Goal: Task Accomplishment & Management: Complete application form

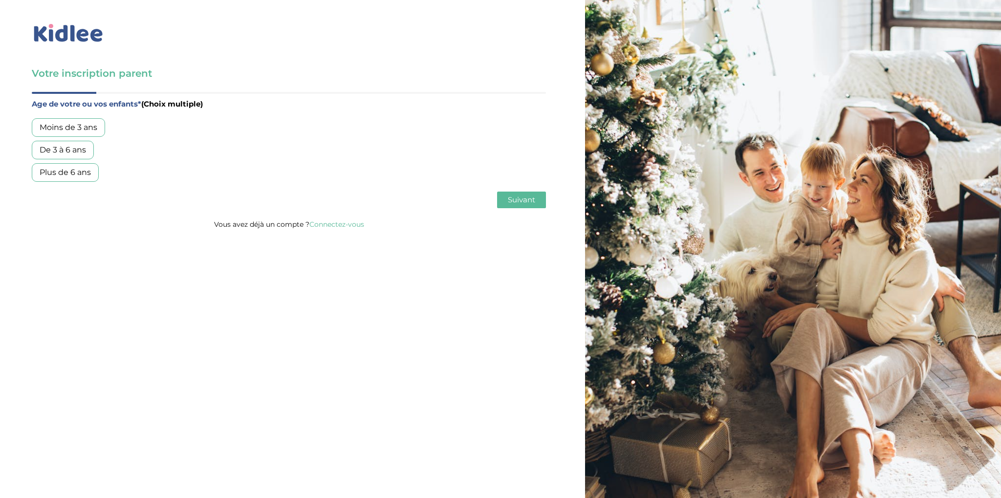
click at [70, 170] on div "Plus de 6 ans" at bounding box center [65, 172] width 67 height 19
click at [517, 204] on button "Suivant" at bounding box center [521, 200] width 49 height 17
click at [66, 128] on div "Garde régulière" at bounding box center [70, 127] width 76 height 19
click at [525, 200] on span "Suivant" at bounding box center [521, 199] width 27 height 9
drag, startPoint x: 78, startPoint y: 154, endPoint x: 354, endPoint y: 173, distance: 277.4
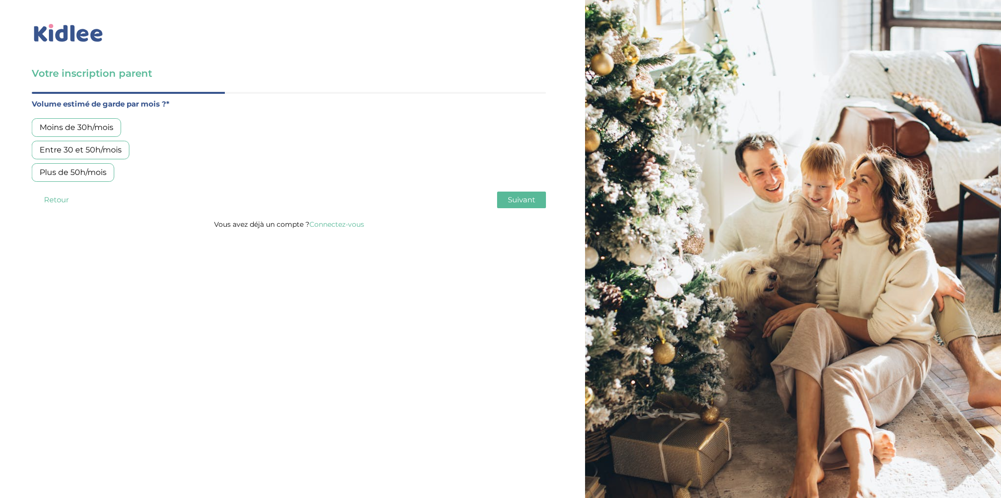
click at [85, 152] on div "Entre 30 et 50h/mois" at bounding box center [81, 150] width 98 height 19
click at [537, 201] on button "Suivant" at bounding box center [521, 200] width 49 height 17
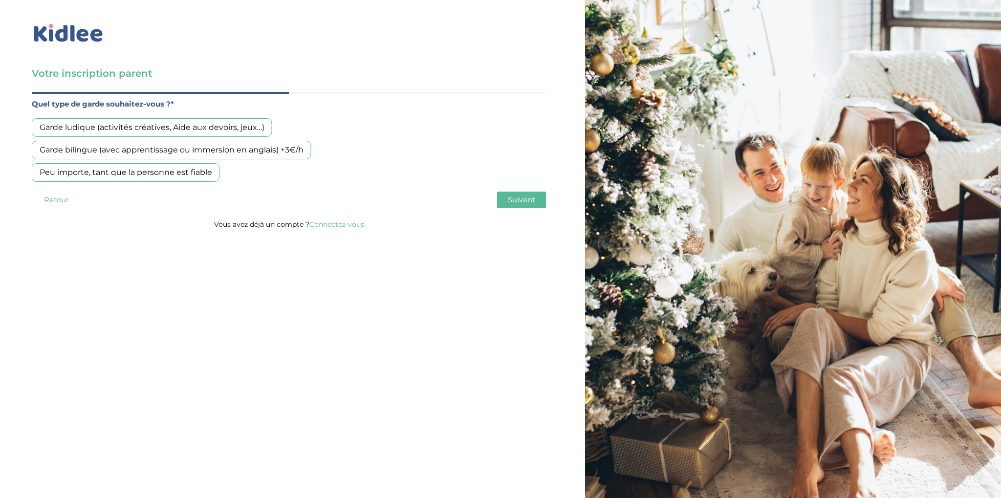
click at [116, 128] on div "Garde ludique (activités créatives, Aide aux devoirs, jeux…)" at bounding box center [152, 127] width 241 height 19
click at [525, 202] on span "Suivant" at bounding box center [521, 199] width 27 height 9
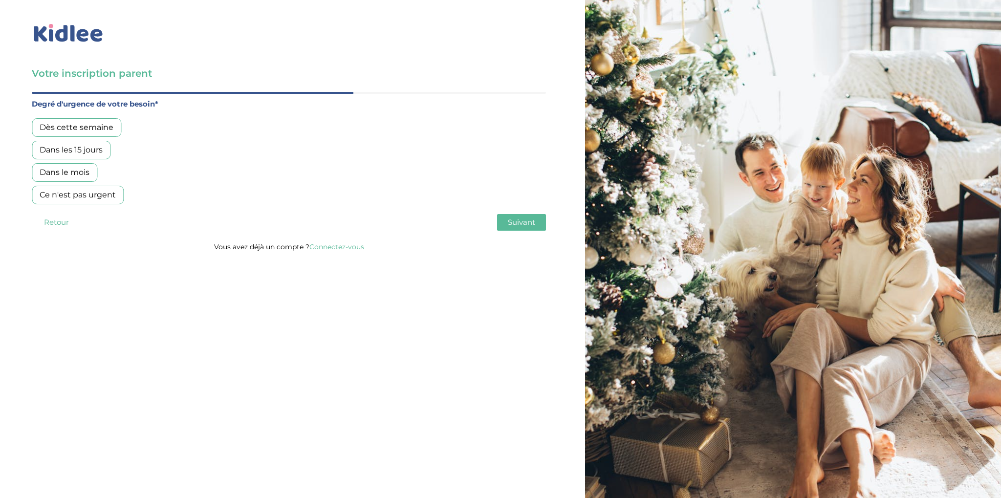
click at [62, 150] on div "Dans les 15 jours" at bounding box center [71, 150] width 79 height 19
click at [512, 225] on span "Suivant" at bounding box center [521, 222] width 27 height 9
click at [76, 175] on div "Non, je pars de zéro" at bounding box center [78, 172] width 92 height 19
click at [520, 220] on span "Suivant" at bounding box center [521, 222] width 27 height 9
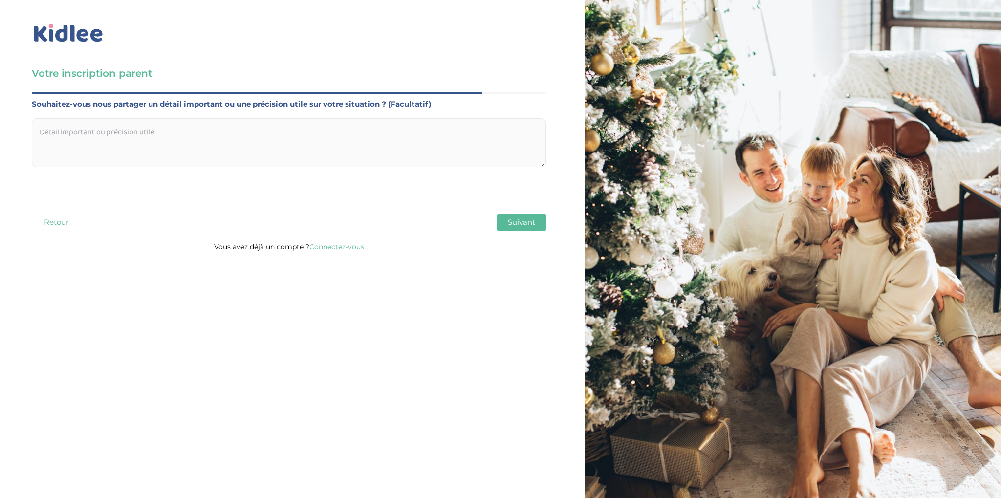
click at [517, 219] on span "Suivant" at bounding box center [521, 222] width 27 height 9
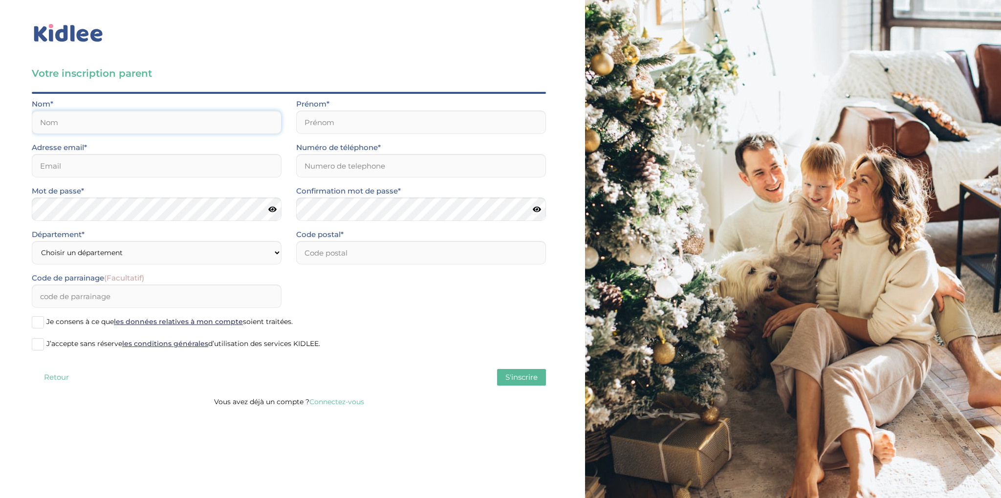
click at [67, 118] on input "text" at bounding box center [157, 121] width 250 height 23
type input "BREGEON"
click at [378, 126] on input "text" at bounding box center [421, 121] width 250 height 23
click at [378, 124] on input "text" at bounding box center [421, 121] width 250 height 23
type input "Sophie"
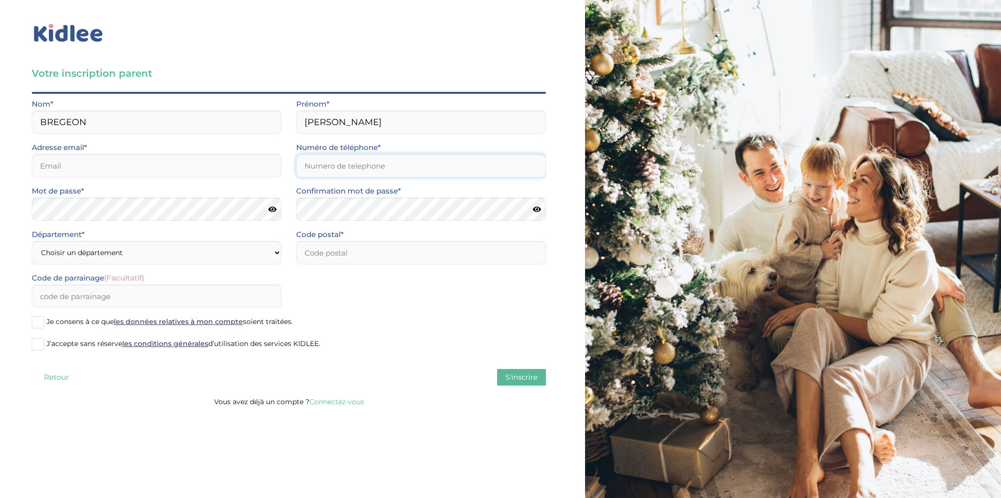
type input "0662917535"
type input "92100"
click at [135, 160] on input "email" at bounding box center [157, 165] width 250 height 23
type input "S"
type input "so.grissonnanche@gmail.com"
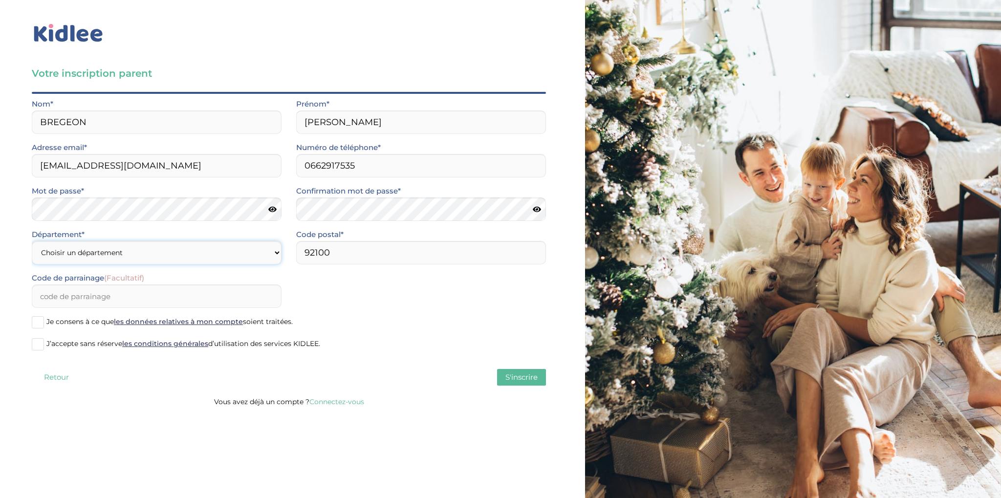
click at [32, 241] on select "Choisir un département Paris (75) Hauts-de-Seine (92) Yvelines (78) Val-de-Marn…" at bounding box center [157, 252] width 250 height 23
select select "92"
click option "Hauts-de-Seine (92)" at bounding box center [0, 0] width 0 height 0
click at [39, 324] on span at bounding box center [38, 322] width 12 height 12
click at [0, 0] on input "Je consens à ce que les données relatives à mon compte soient traitées." at bounding box center [0, 0] width 0 height 0
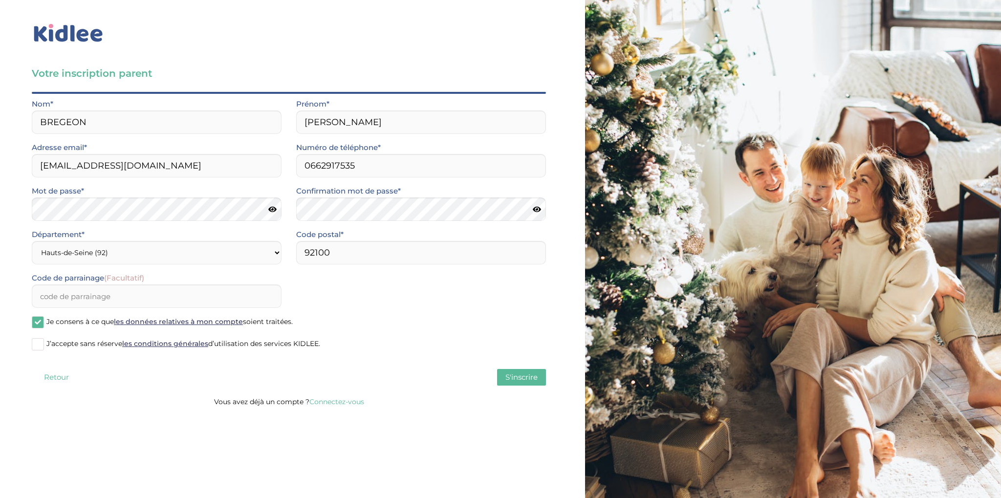
click at [39, 345] on span at bounding box center [38, 344] width 12 height 12
click at [0, 0] on input "J’accepte sans réserve les conditions générales d’utilisation des services KIDL…" at bounding box center [0, 0] width 0 height 0
click at [506, 376] on span "S'inscrire" at bounding box center [522, 377] width 32 height 9
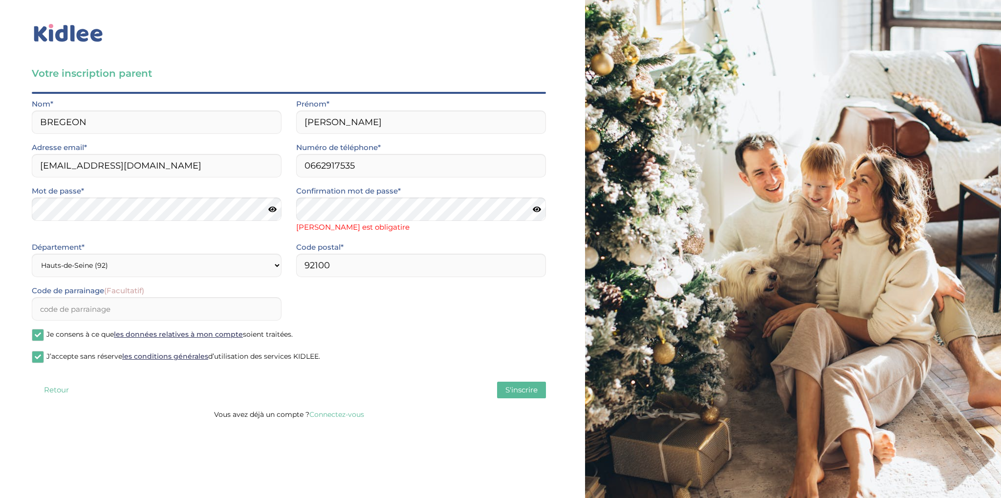
click at [522, 390] on div "Age de votre ou vos enfants* (Choix multiple) Moins de 3 ans De 3 à 6 ans Plus …" at bounding box center [289, 250] width 514 height 316
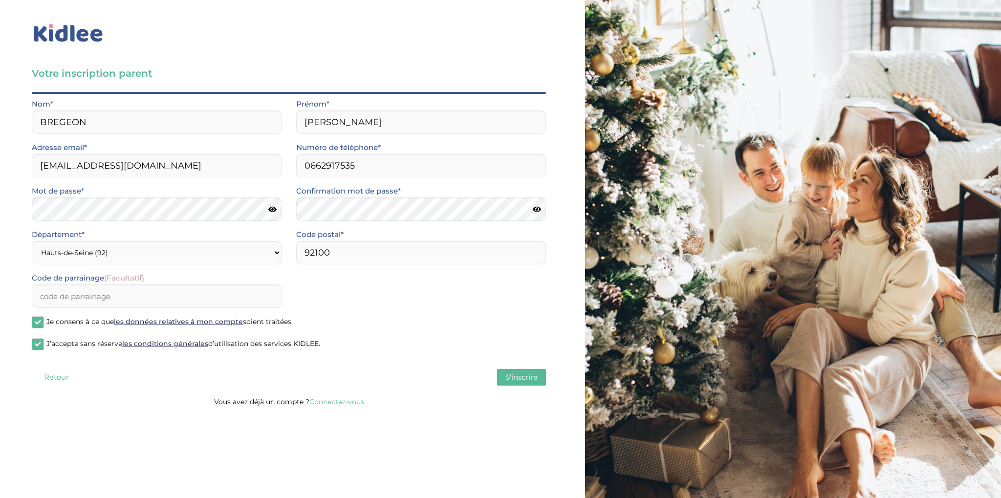
click at [521, 378] on span "S'inscrire" at bounding box center [522, 377] width 32 height 9
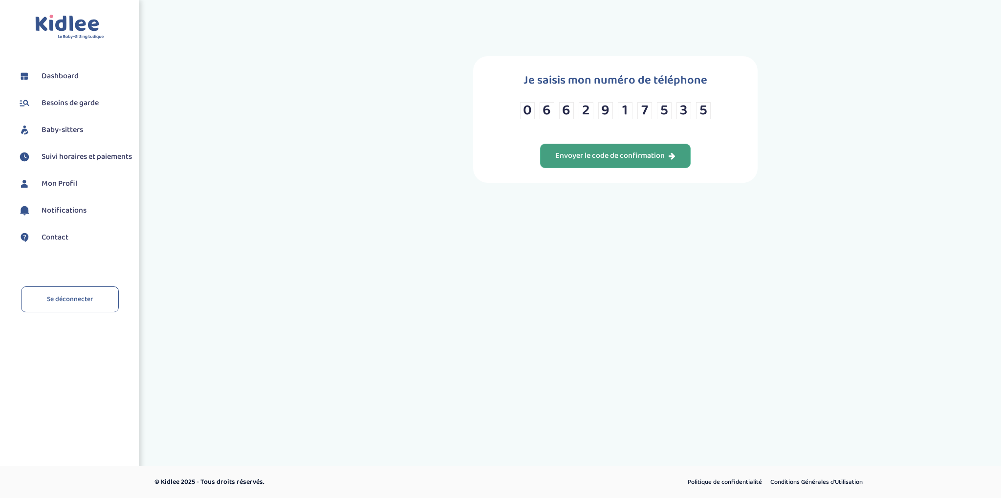
click at [594, 159] on div "Envoyer le code de confirmation" at bounding box center [615, 156] width 120 height 11
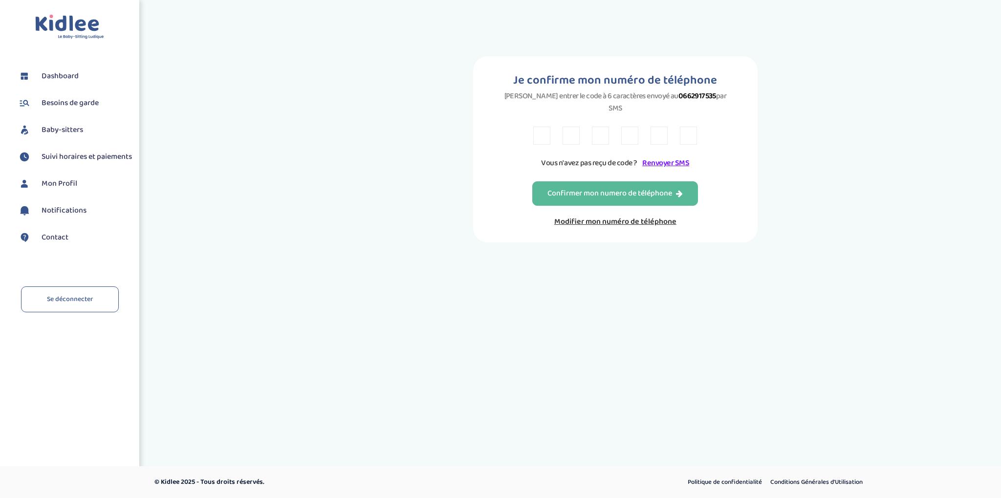
click at [540, 127] on input "text" at bounding box center [541, 136] width 17 height 18
type input "D"
type input "Z"
type input "3"
type input "L"
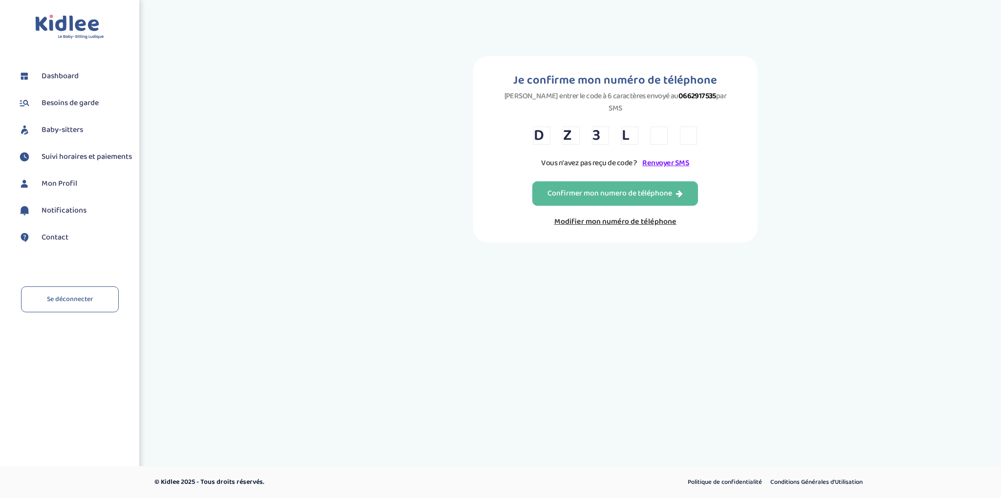
type input "8"
type input "F"
click at [614, 197] on button "Confirmer mon numero de téléphone" at bounding box center [615, 193] width 166 height 24
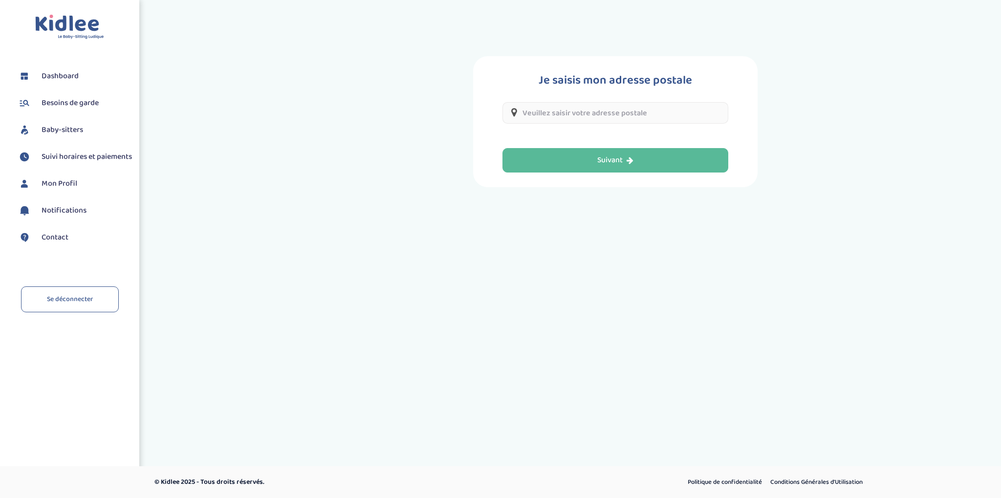
click at [584, 112] on input "text" at bounding box center [616, 113] width 226 height 22
type input "86 Avenue André Morizet, Boulogne-Billancourt, France"
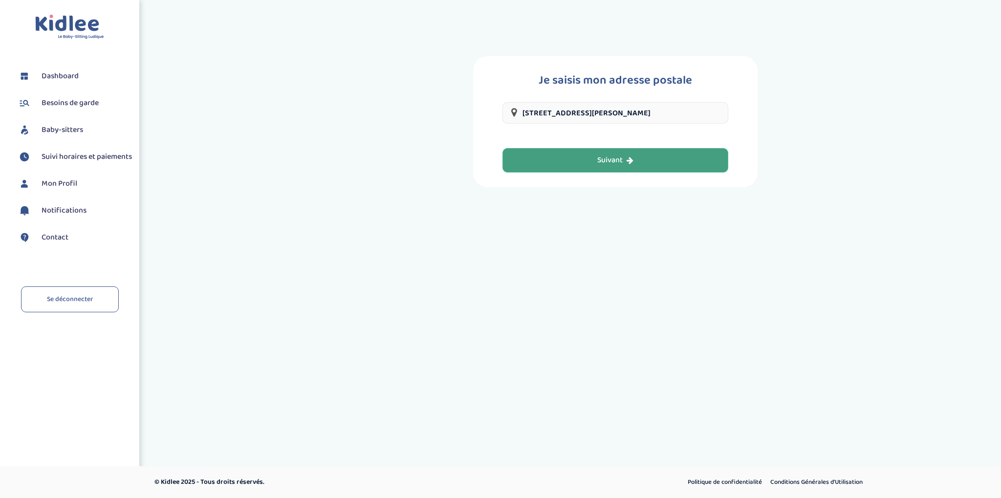
click at [627, 157] on div "Suivant" at bounding box center [615, 160] width 36 height 11
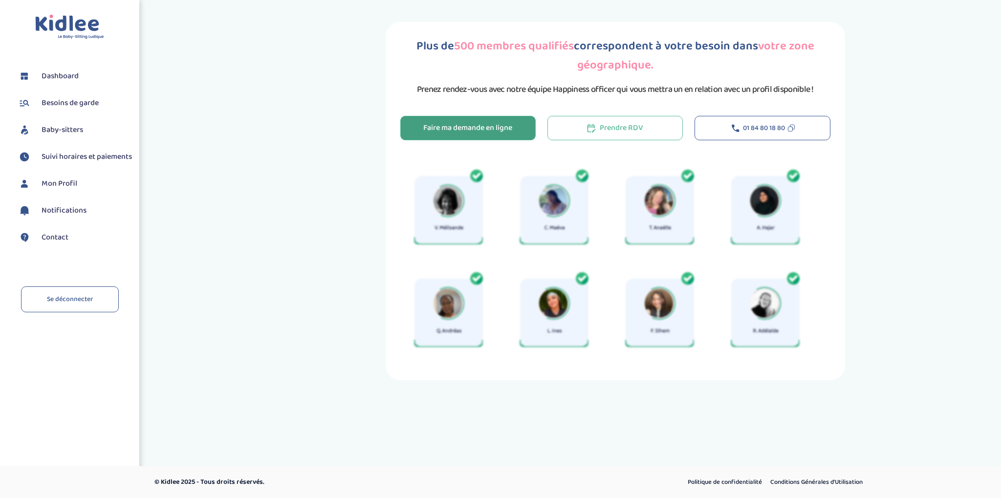
click at [442, 128] on div "Faire ma demande en ligne" at bounding box center [467, 128] width 89 height 11
click at [480, 136] on button "Faire ma demande en ligne" at bounding box center [467, 128] width 135 height 24
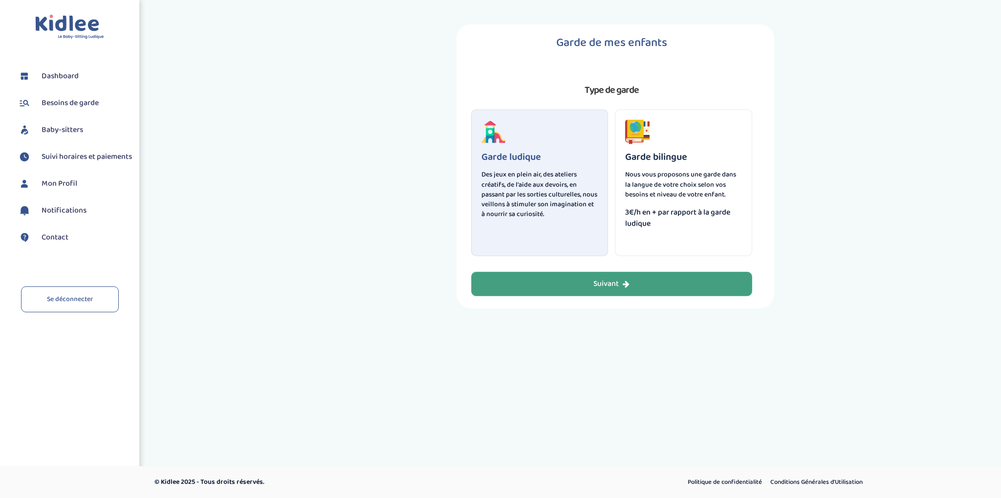
click at [607, 280] on div "Suivant" at bounding box center [612, 284] width 36 height 11
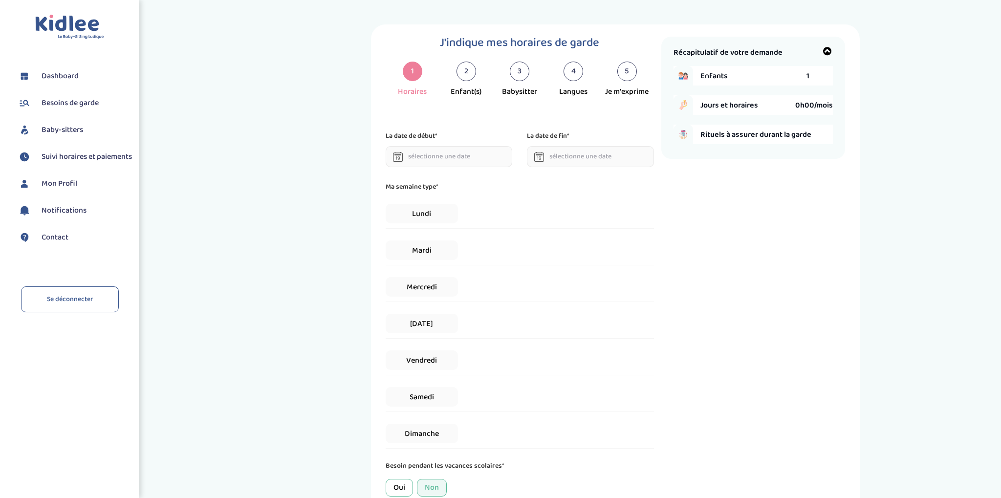
scroll to position [37, 0]
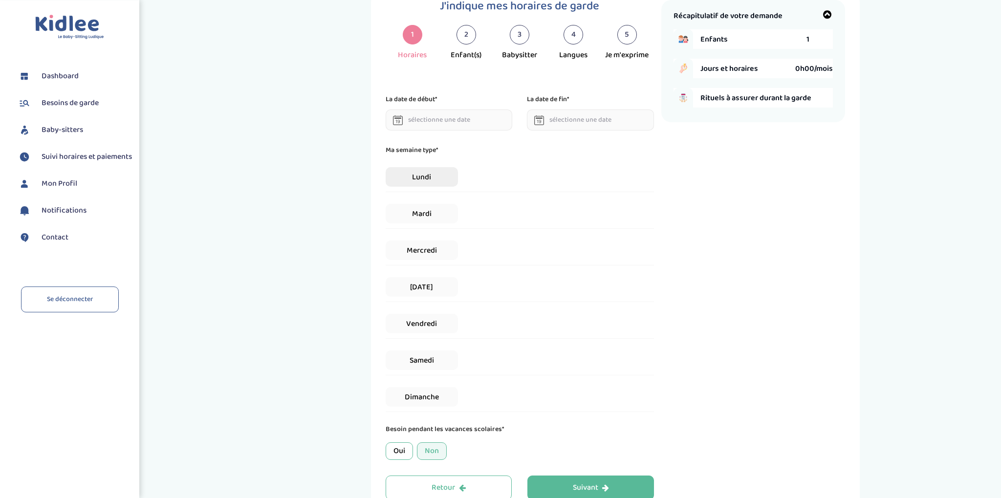
click at [428, 180] on span "Lundi" at bounding box center [422, 177] width 72 height 20
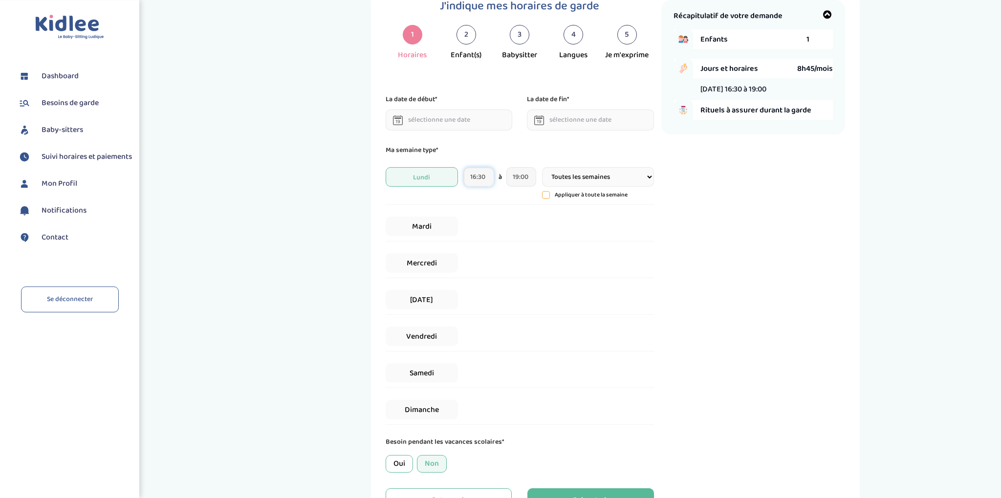
click at [479, 176] on input "16:30" at bounding box center [479, 177] width 30 height 20
click at [552, 239] on span at bounding box center [554, 231] width 26 height 26
click at [556, 311] on span at bounding box center [554, 303] width 26 height 26
click at [556, 310] on span at bounding box center [554, 303] width 26 height 26
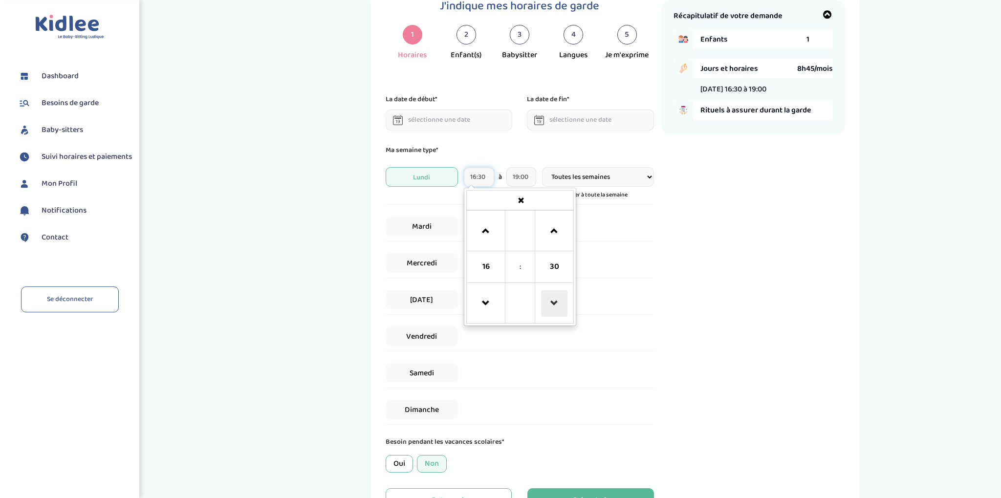
click at [556, 310] on span at bounding box center [554, 303] width 26 height 26
type input "16:15"
click at [523, 183] on input "19:00" at bounding box center [521, 177] width 30 height 20
click at [599, 305] on span at bounding box center [597, 303] width 26 height 26
click at [598, 306] on span at bounding box center [597, 303] width 26 height 26
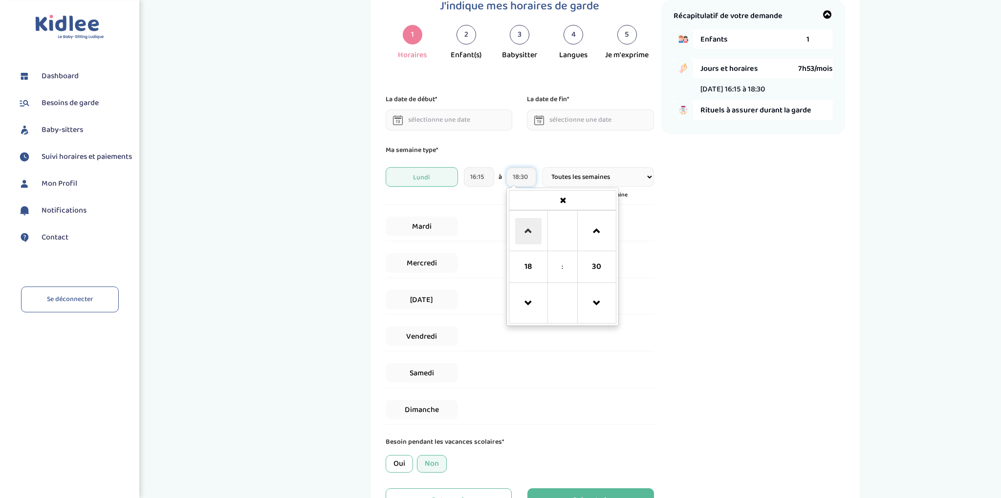
click at [522, 232] on span at bounding box center [528, 231] width 26 height 26
click at [598, 232] on span at bounding box center [597, 231] width 26 height 26
click at [601, 309] on span at bounding box center [597, 303] width 26 height 26
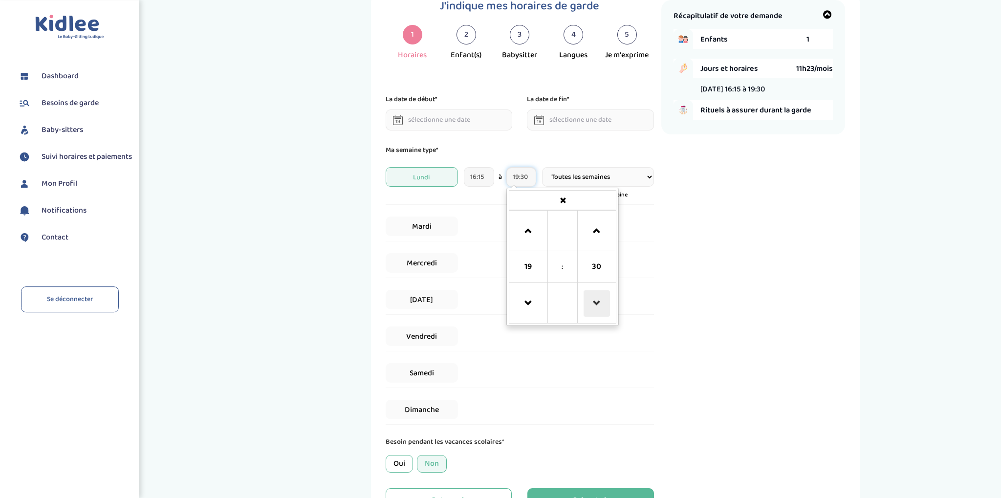
click at [601, 309] on span at bounding box center [597, 303] width 26 height 26
type input "19:15"
click at [542, 167] on select "Toutes les semaines Toutes les 2 semaines Tous les mois" at bounding box center [597, 177] width 111 height 20
click at [589, 181] on select "Toutes les semaines Toutes les 2 semaines Tous les mois" at bounding box center [597, 177] width 111 height 20
click at [436, 299] on span "[DATE]" at bounding box center [422, 300] width 72 height 20
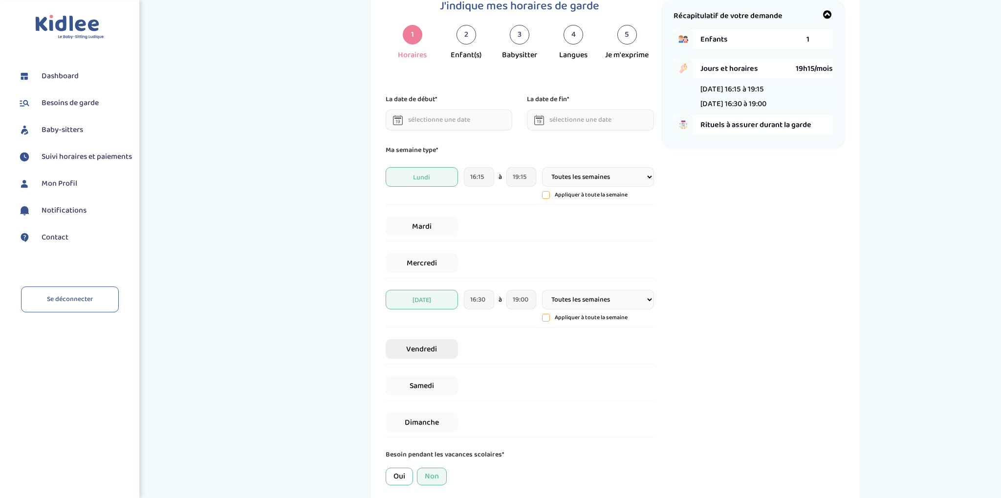
click at [421, 351] on span "Vendredi" at bounding box center [422, 349] width 72 height 20
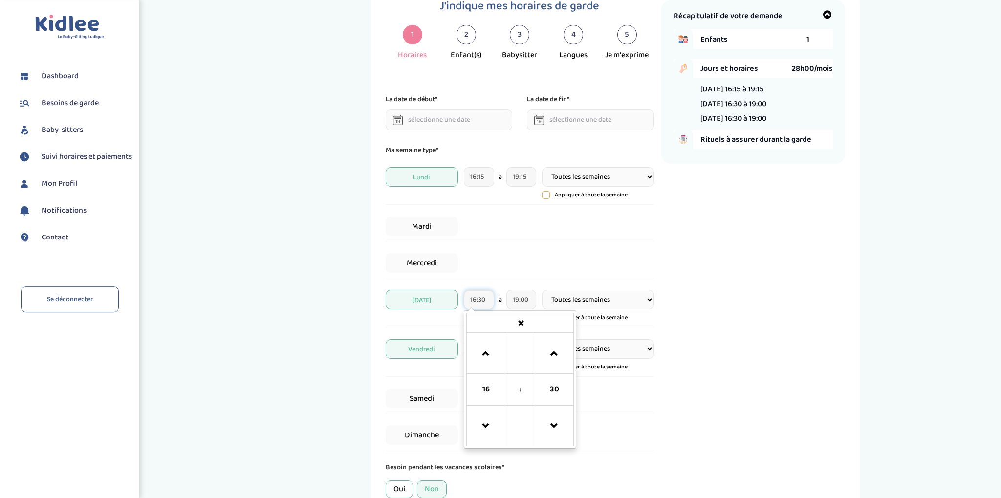
click at [484, 305] on input "16:30" at bounding box center [479, 300] width 30 height 20
click at [548, 425] on span at bounding box center [554, 426] width 26 height 26
type input "16:15"
click at [531, 301] on input "19:00" at bounding box center [521, 300] width 30 height 20
click at [603, 427] on span at bounding box center [597, 426] width 26 height 26
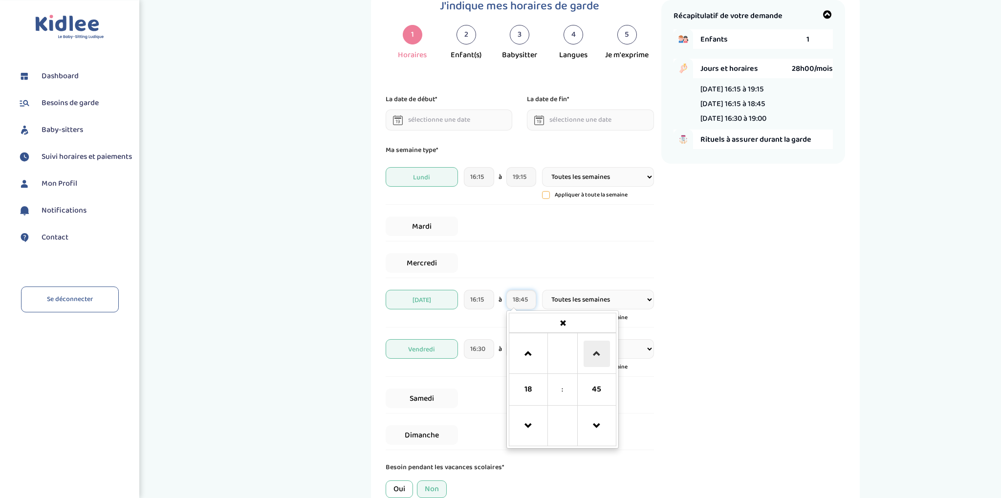
click at [601, 351] on span at bounding box center [597, 354] width 26 height 26
click at [598, 357] on span at bounding box center [597, 354] width 26 height 26
type input "19:15"
click at [485, 374] on div "Vendredi 16:30 à 19:00 Toutes les semaines Toutes les 2 semaines Tous les mois …" at bounding box center [520, 355] width 268 height 43
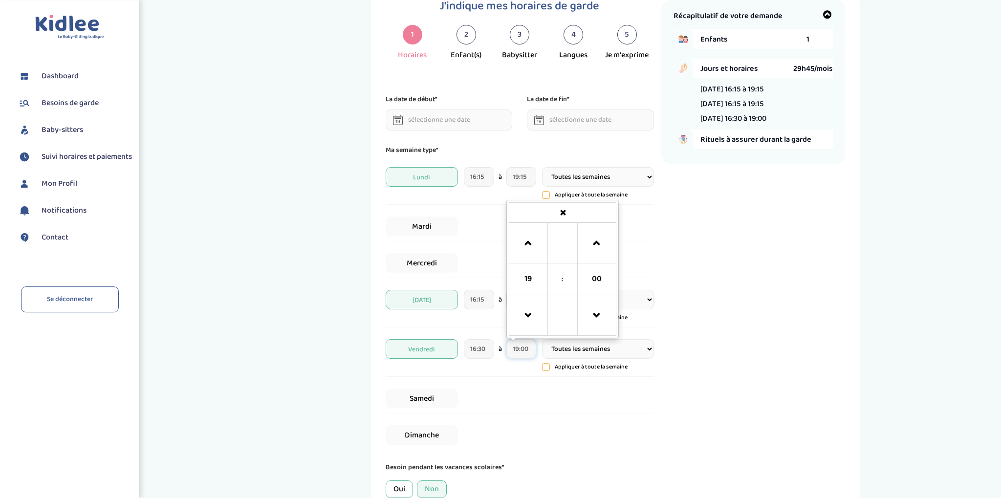
click at [528, 349] on input "19:00" at bounding box center [521, 349] width 30 height 20
click at [597, 245] on span at bounding box center [597, 243] width 26 height 26
type input "19:15"
click at [657, 402] on div "J'indique mes horaires de garde 1 Horaires 2 Enfant(s) 3 Babysitter 4 Langues 5…" at bounding box center [524, 269] width 276 height 538
click at [548, 196] on icon at bounding box center [546, 195] width 7 height 7
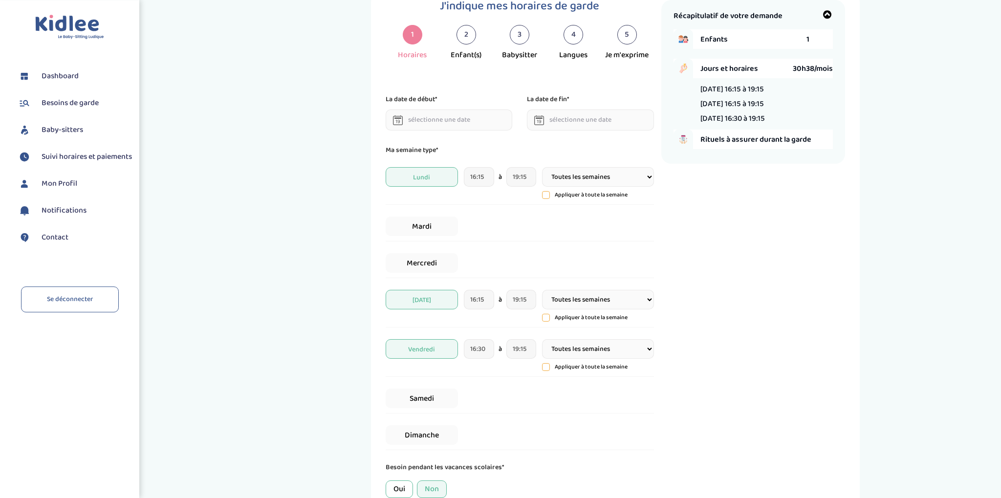
type input "16:15"
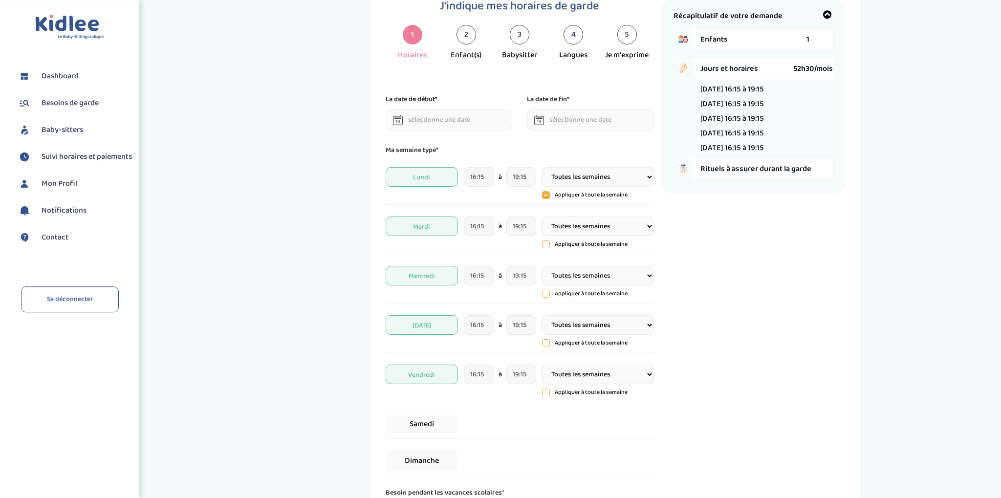
click at [438, 226] on span "Mardi" at bounding box center [422, 227] width 72 height 20
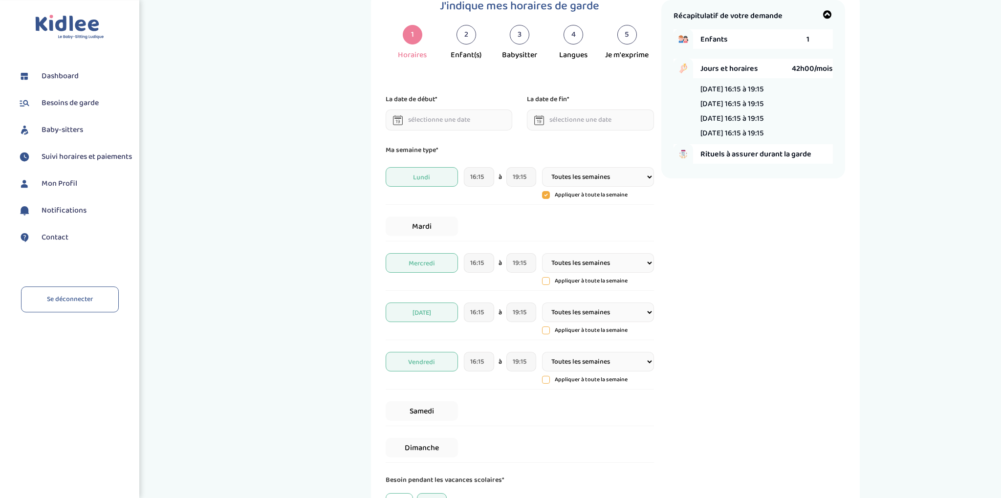
click at [418, 262] on span "Mercredi" at bounding box center [422, 263] width 72 height 20
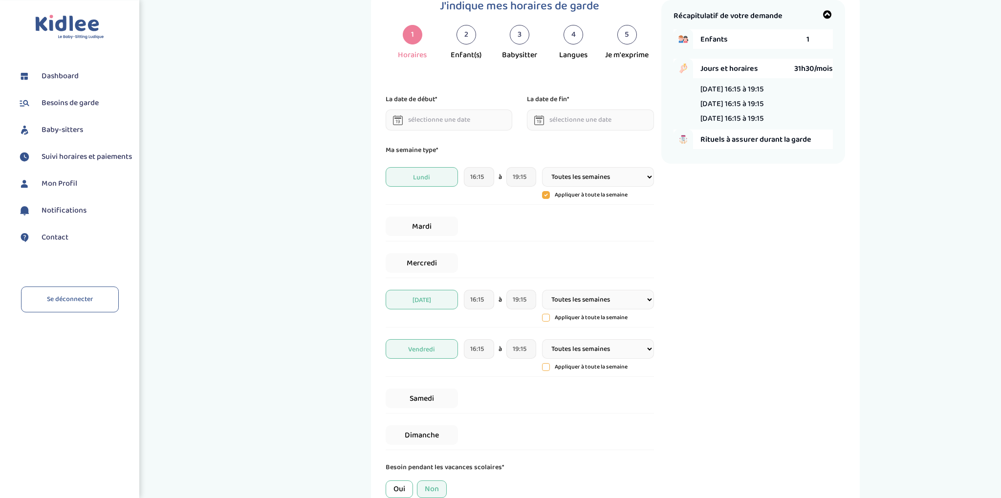
scroll to position [138, 0]
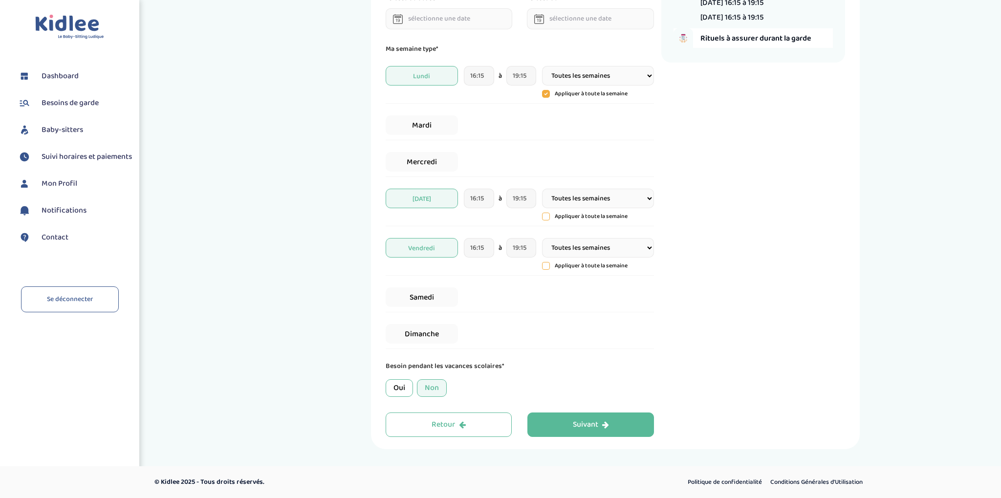
click at [437, 389] on div "Non" at bounding box center [432, 388] width 30 height 18
click at [584, 419] on div "Suivant" at bounding box center [591, 424] width 36 height 11
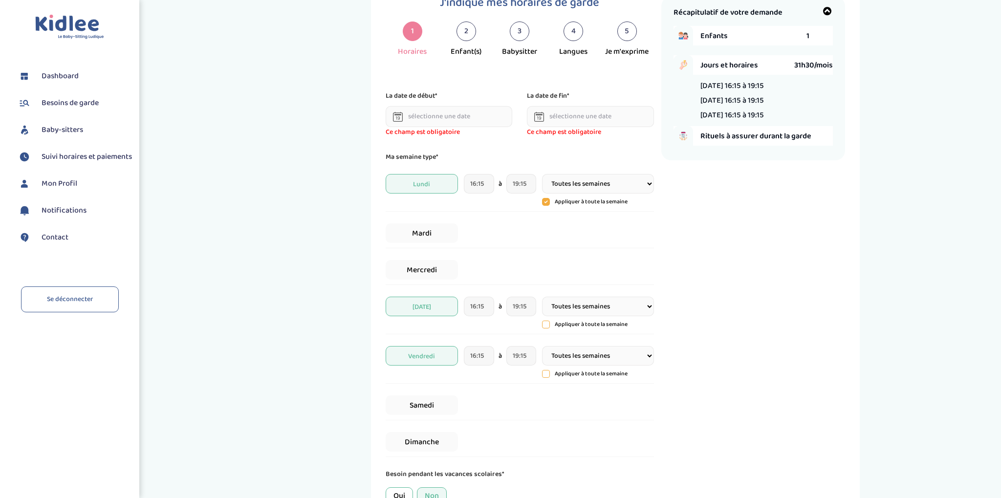
scroll to position [37, 0]
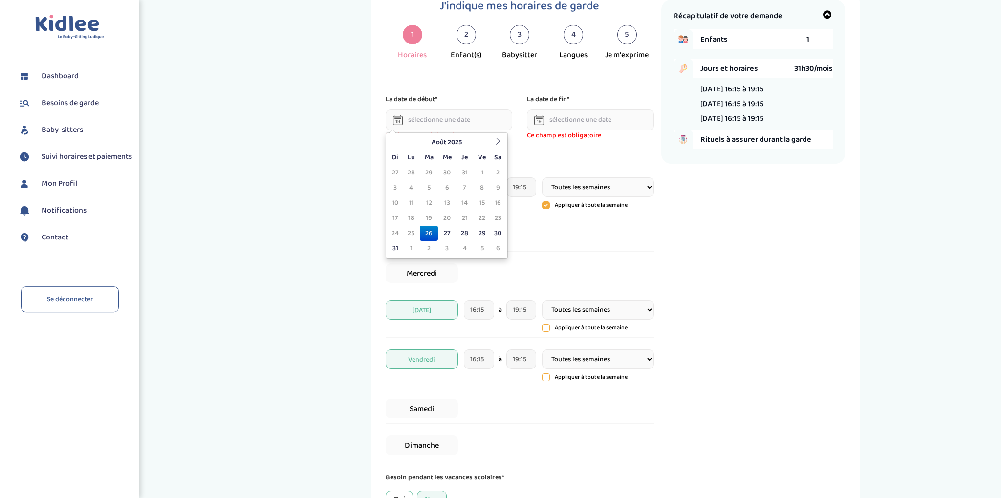
click at [468, 123] on input "text" at bounding box center [449, 120] width 127 height 21
click at [496, 143] on icon at bounding box center [498, 141] width 7 height 7
click at [461, 175] on td "4" at bounding box center [464, 172] width 17 height 15
type input "04-09-2025"
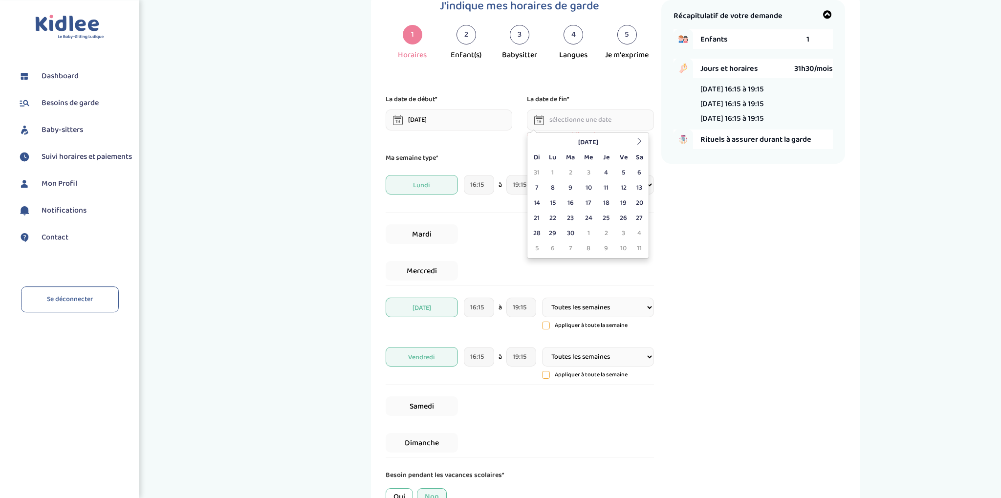
click at [556, 121] on input "text" at bounding box center [590, 120] width 127 height 21
click at [641, 144] on icon at bounding box center [639, 141] width 7 height 7
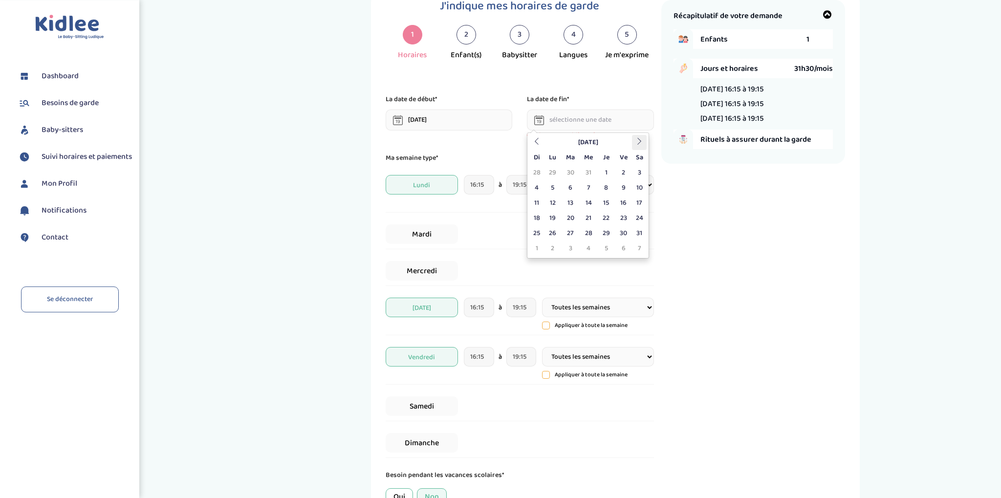
click at [641, 144] on icon at bounding box center [639, 141] width 7 height 7
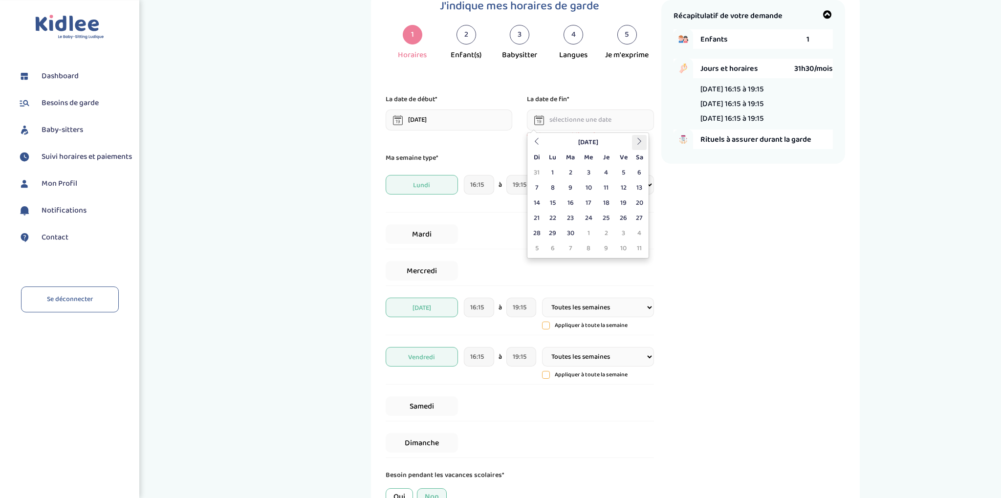
click at [641, 144] on icon at bounding box center [639, 141] width 7 height 7
click at [621, 188] on td "10" at bounding box center [623, 187] width 17 height 15
type input "[DATE]"
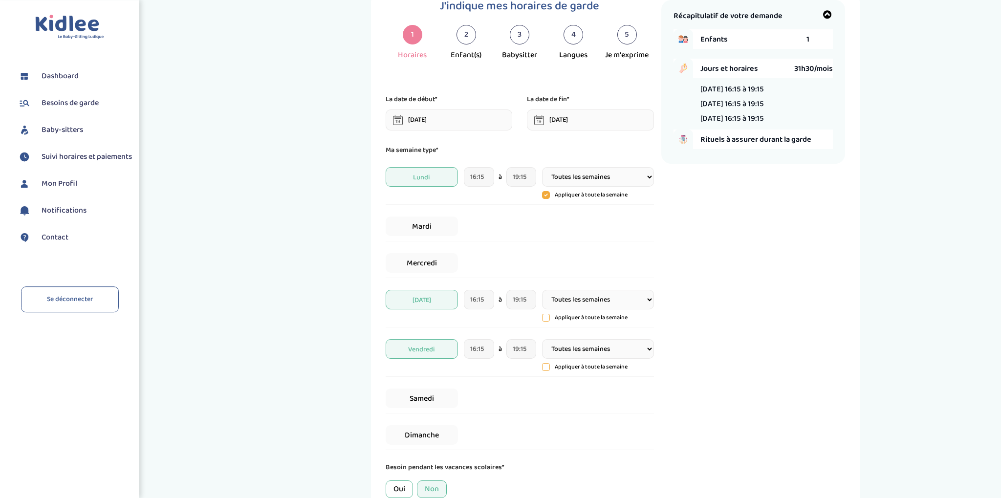
scroll to position [138, 0]
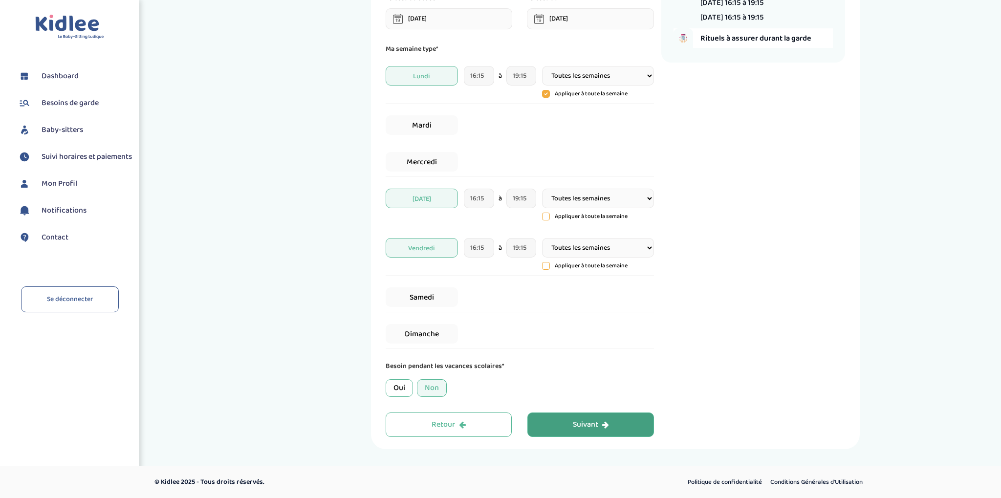
click at [601, 425] on div "Suivant" at bounding box center [591, 424] width 36 height 11
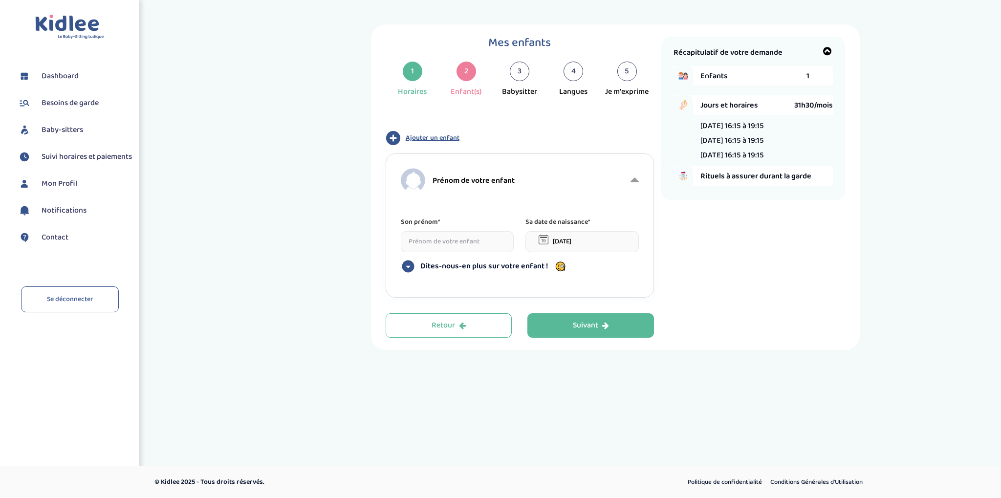
click at [437, 243] on input at bounding box center [457, 241] width 113 height 21
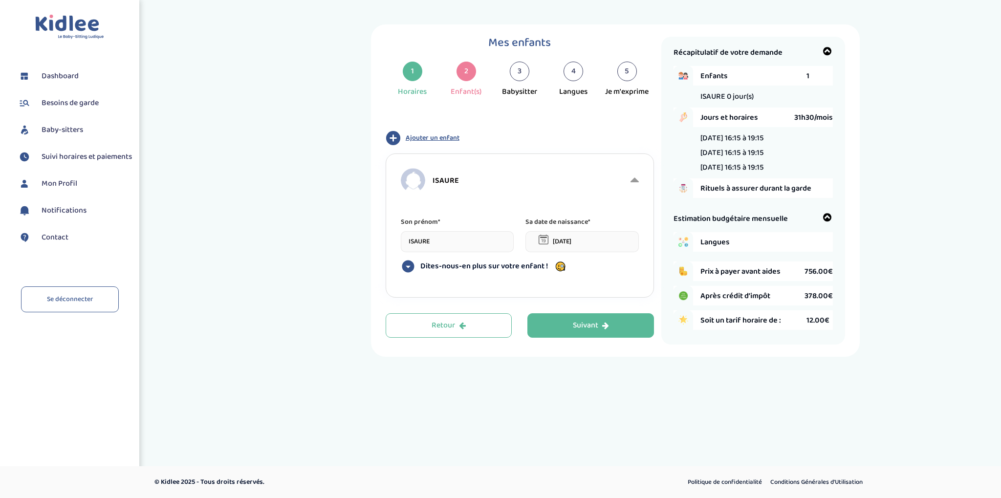
type input "ISAURE"
click at [584, 242] on input "[DATE]" at bounding box center [582, 241] width 113 height 21
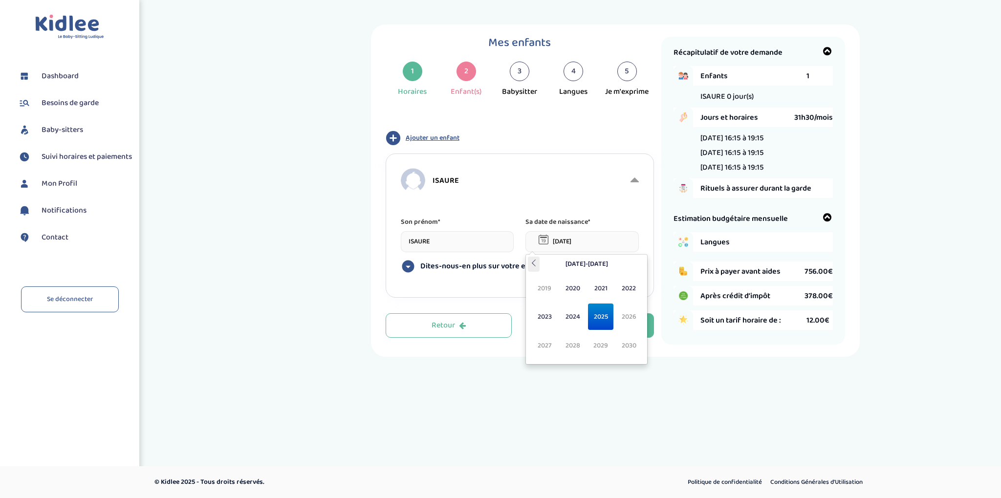
click at [535, 269] on th at bounding box center [534, 264] width 12 height 15
click at [574, 343] on span "2018" at bounding box center [573, 345] width 26 height 26
click at [625, 314] on span "Aoû" at bounding box center [629, 317] width 26 height 26
click at [635, 293] on td "4" at bounding box center [638, 294] width 15 height 15
type input "04-08-2018"
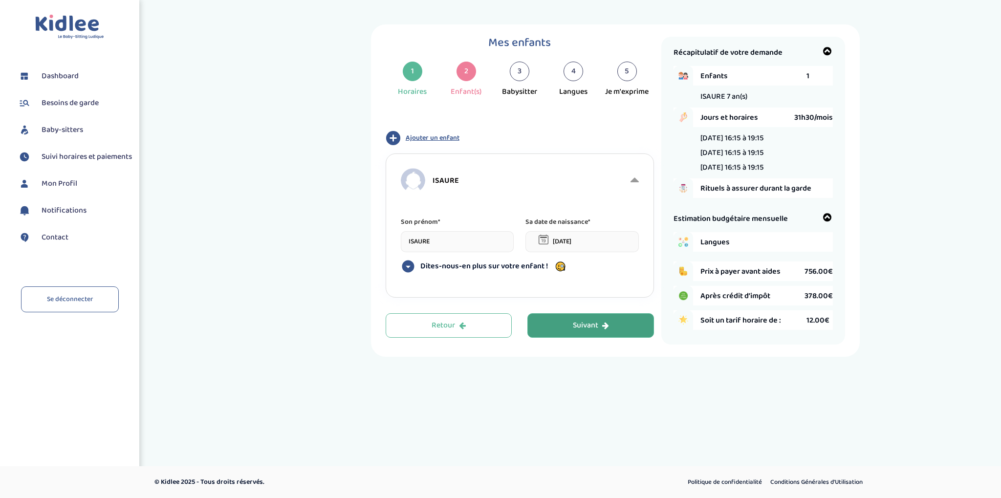
click at [579, 326] on div "Suivant" at bounding box center [591, 325] width 36 height 11
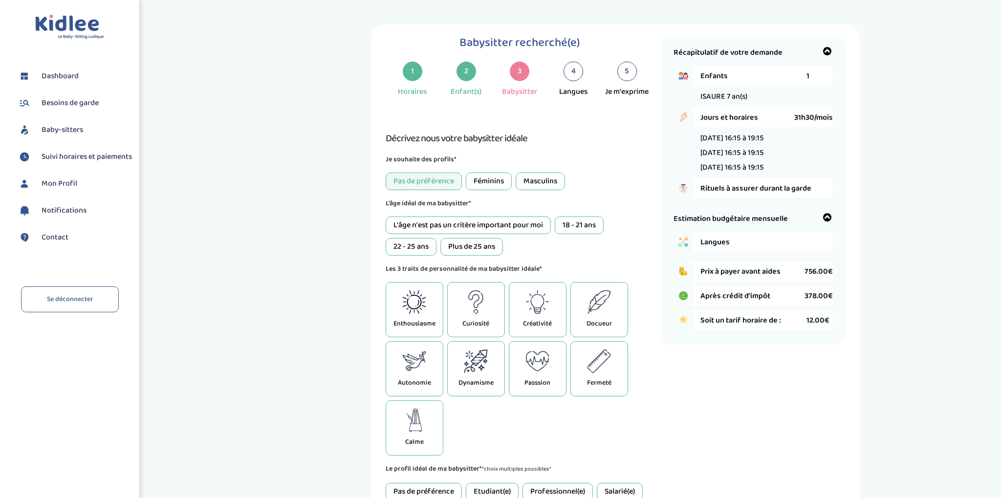
scroll to position [37, 0]
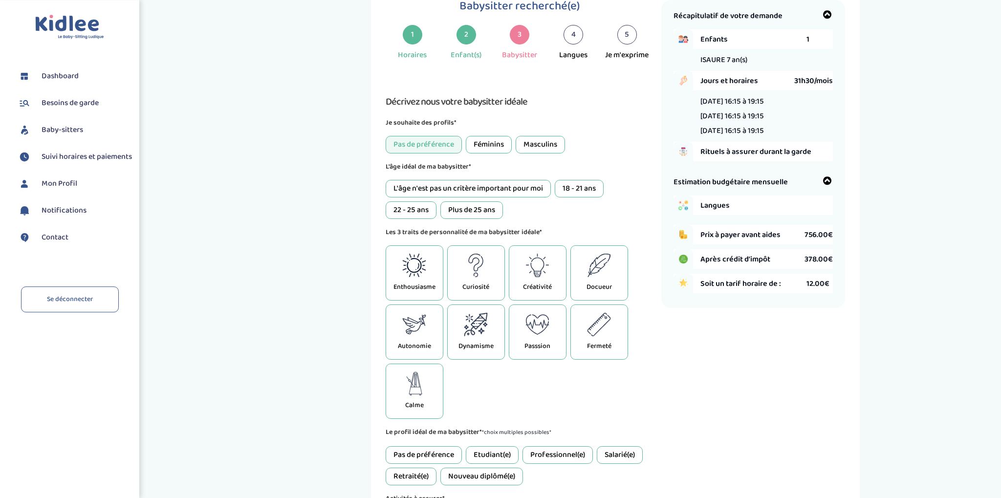
click at [464, 37] on div "2" at bounding box center [467, 35] width 20 height 20
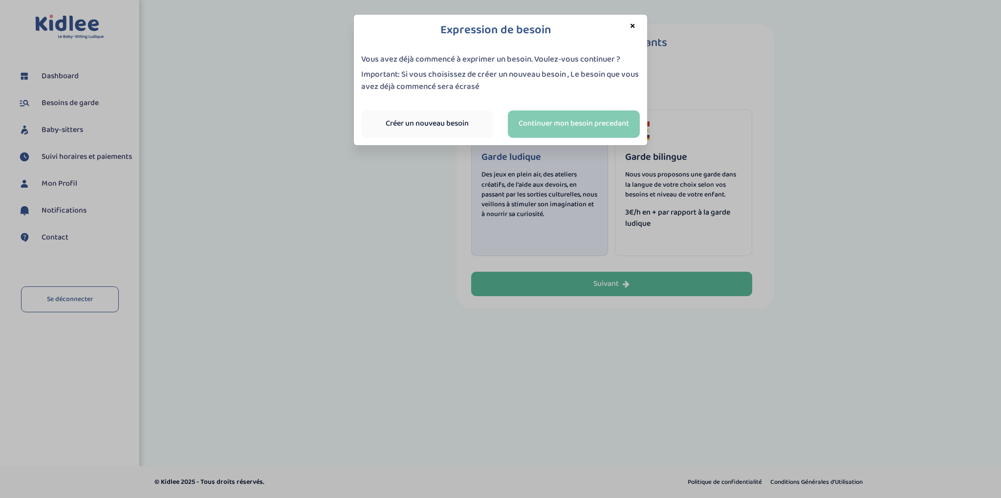
click at [542, 122] on link "Continuer mon besoin precedant" at bounding box center [574, 123] width 132 height 27
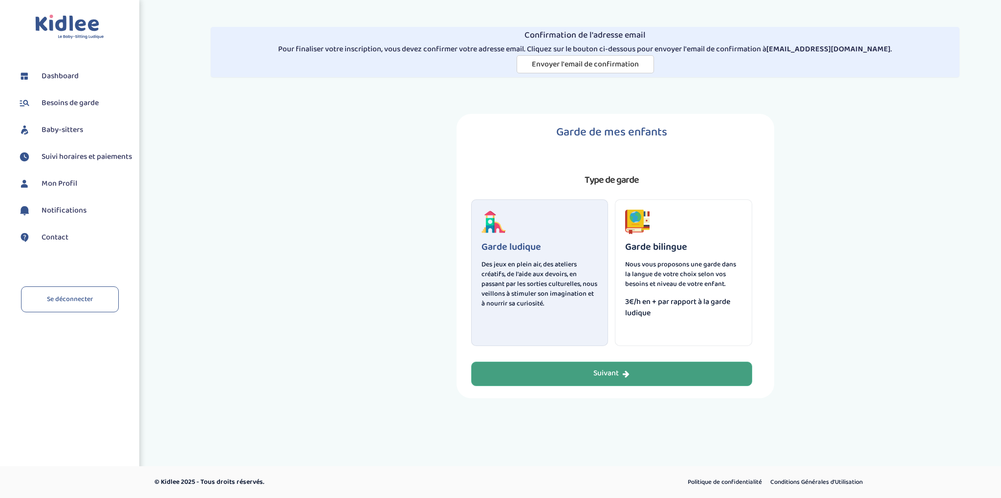
click at [602, 374] on div "Suivant" at bounding box center [612, 373] width 36 height 11
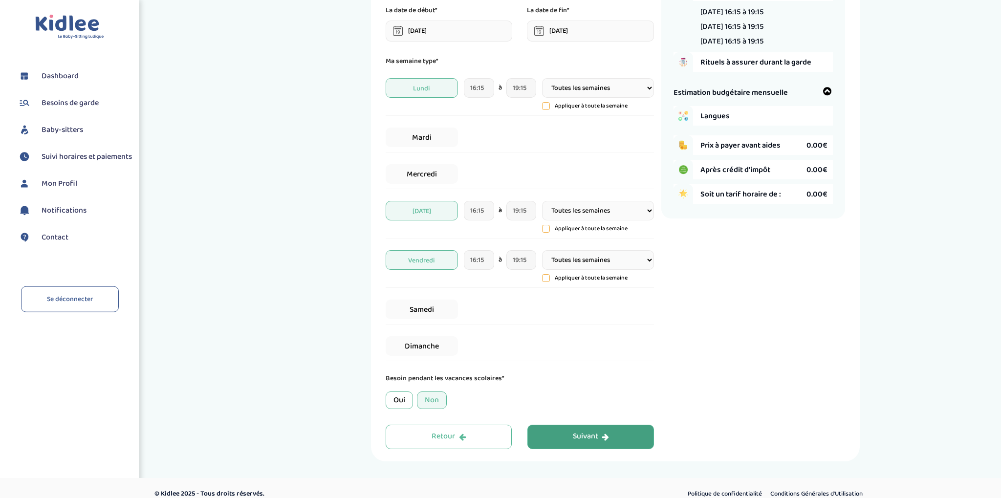
scroll to position [227, 0]
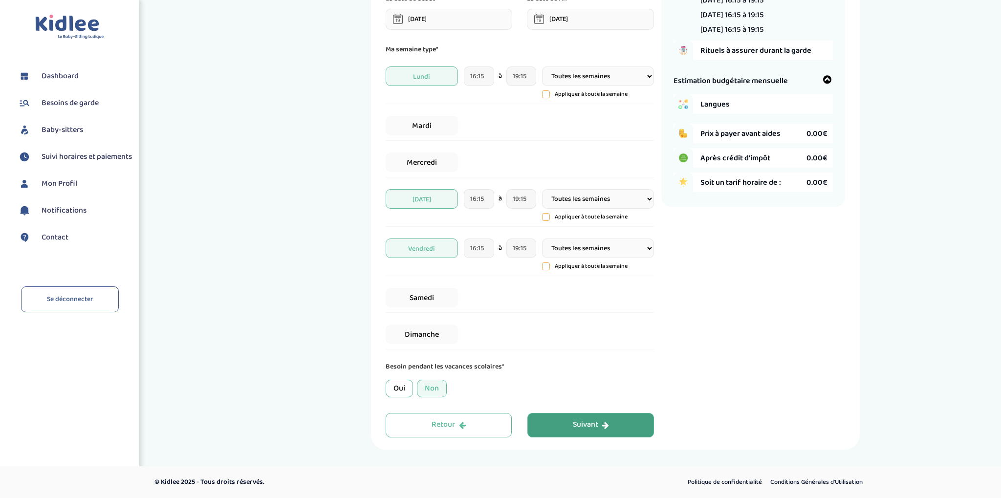
click at [588, 426] on div "Suivant" at bounding box center [591, 424] width 36 height 11
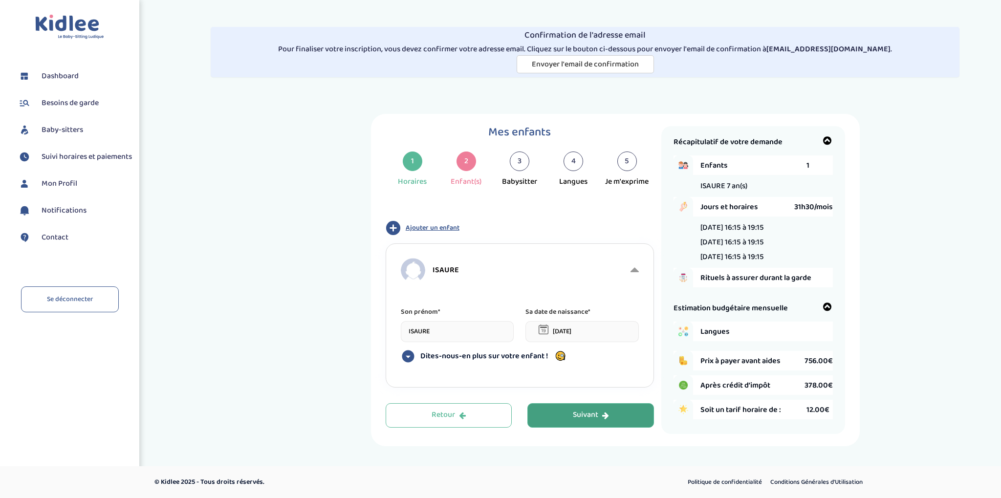
click at [410, 353] on icon at bounding box center [408, 356] width 12 height 12
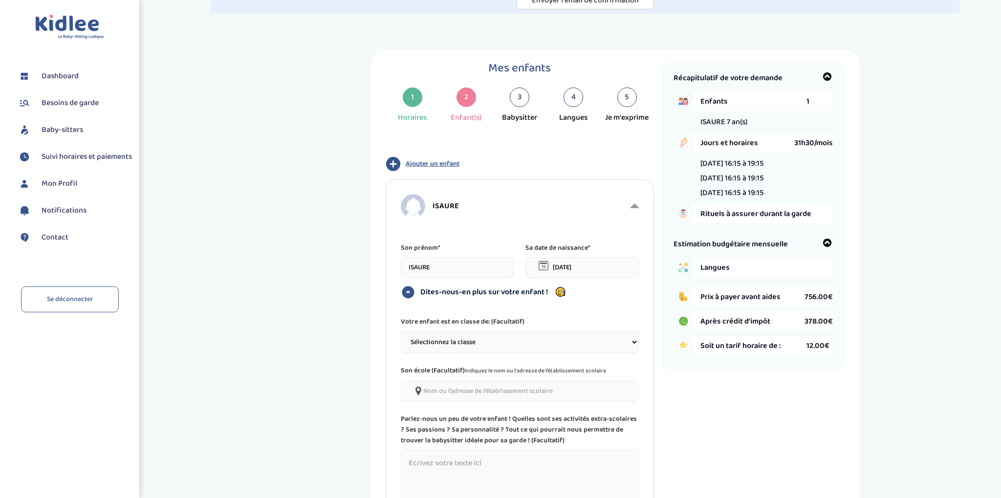
scroll to position [107, 0]
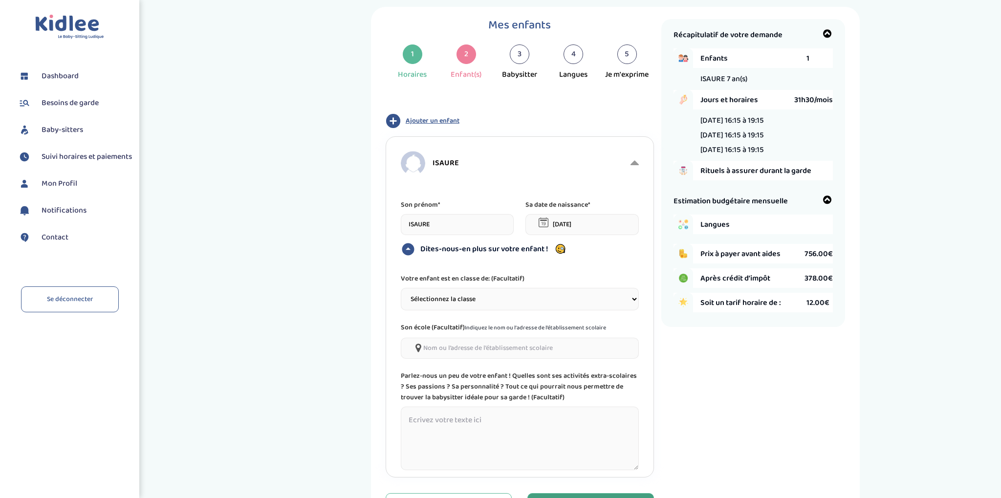
click at [401, 288] on select "Sélectionnez la classe Petite section (PS) Moyenne section (MS) Grande section …" at bounding box center [520, 299] width 238 height 22
select select "5"
click option "CE1" at bounding box center [0, 0] width 0 height 0
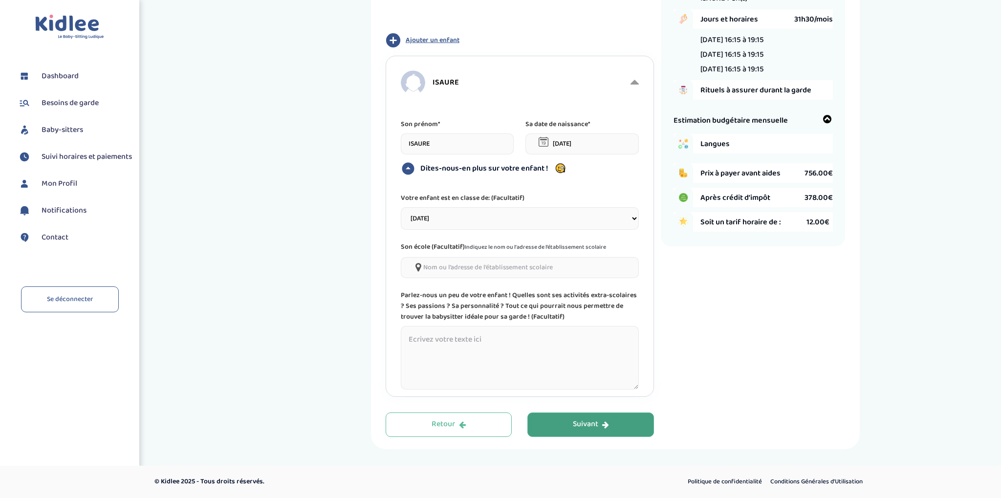
click at [395, 38] on icon "button" at bounding box center [393, 40] width 14 height 14
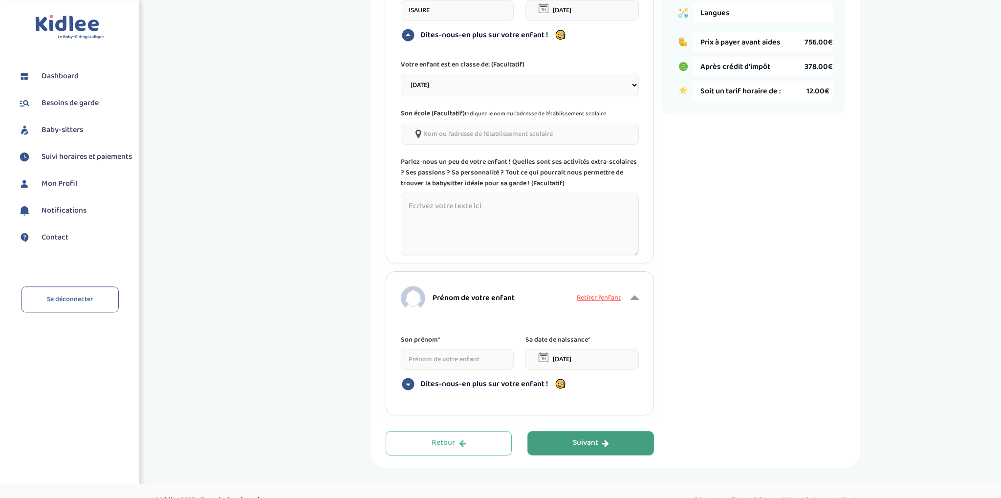
scroll to position [340, 0]
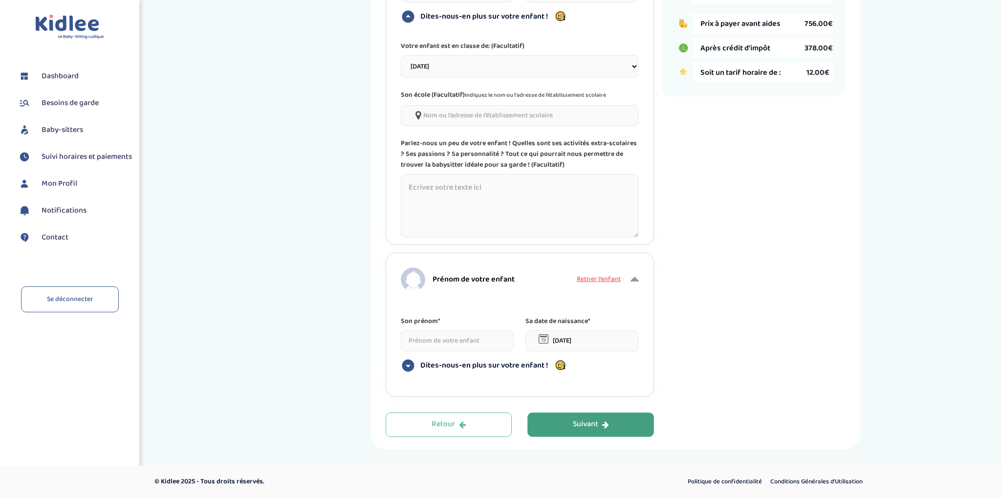
click at [423, 339] on input at bounding box center [457, 340] width 113 height 21
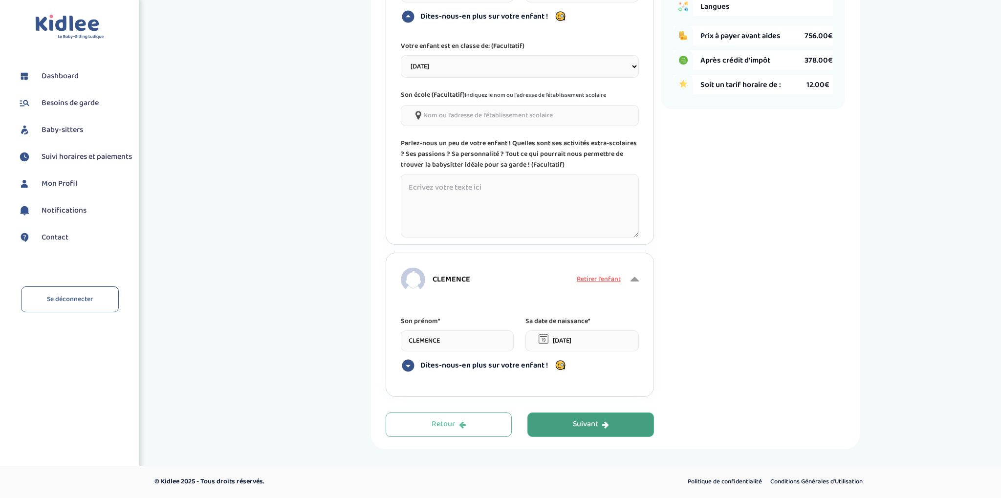
type input "CLEMENCE"
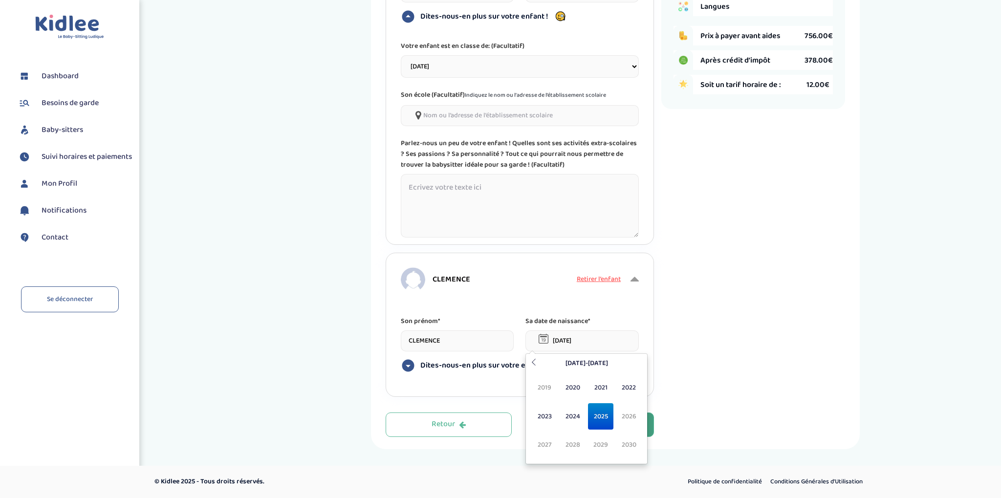
click at [594, 342] on input "26-08-2025" at bounding box center [582, 340] width 113 height 21
click at [574, 384] on span "2020" at bounding box center [573, 387] width 26 height 26
click at [597, 443] on span "Nov" at bounding box center [601, 445] width 26 height 26
click at [637, 421] on td "14" at bounding box center [638, 424] width 15 height 15
type input "14-11-2020"
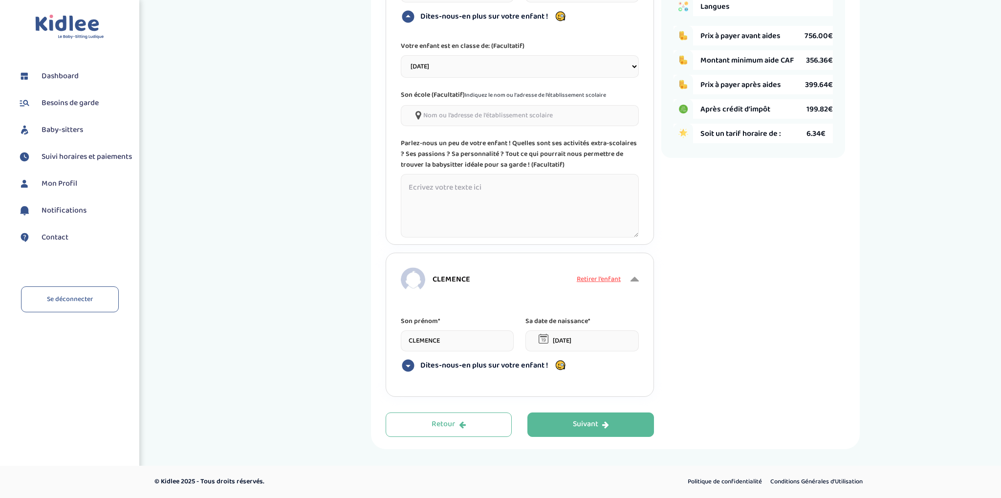
drag, startPoint x: 400, startPoint y: 363, endPoint x: 411, endPoint y: 368, distance: 11.8
click at [401, 364] on div "CLEMENCE Retirer l’enfant Son prénom* CLEMENCE Sa date de naissance* 14-11-2020…" at bounding box center [520, 325] width 268 height 144
click at [410, 366] on icon at bounding box center [408, 365] width 15 height 15
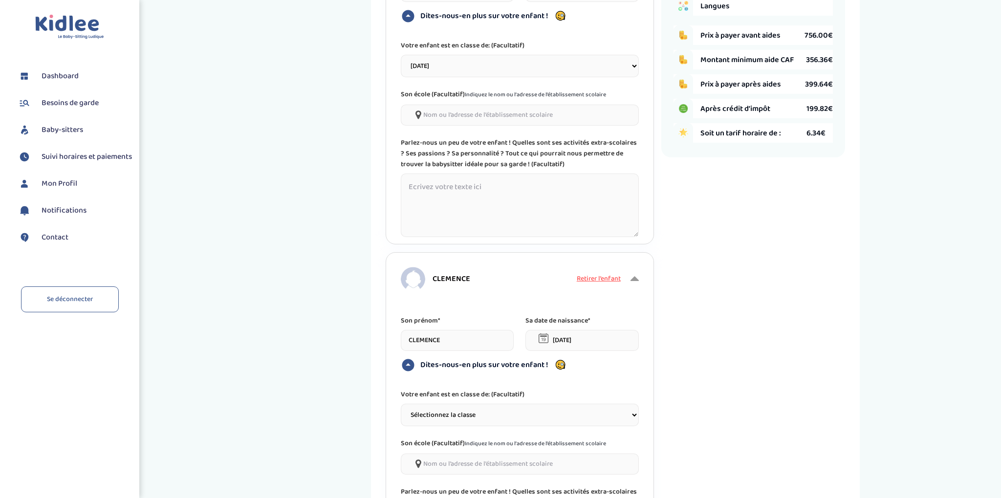
click at [401, 404] on select "Sélectionnez la classe Petite section (PS) Moyenne section (MS) Grande section …" at bounding box center [520, 415] width 238 height 22
select select "3"
click option "Grande section (GS)" at bounding box center [0, 0] width 0 height 0
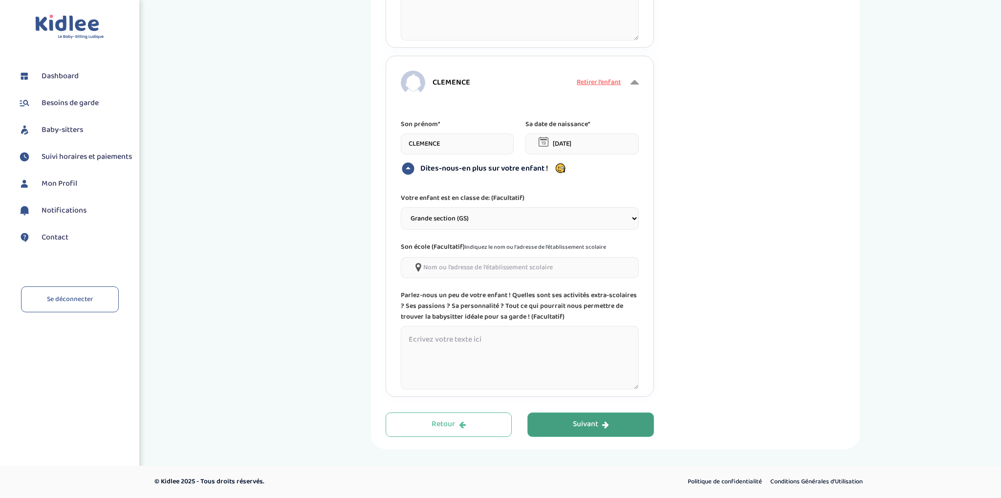
click at [585, 430] on div "Suivant" at bounding box center [591, 424] width 36 height 11
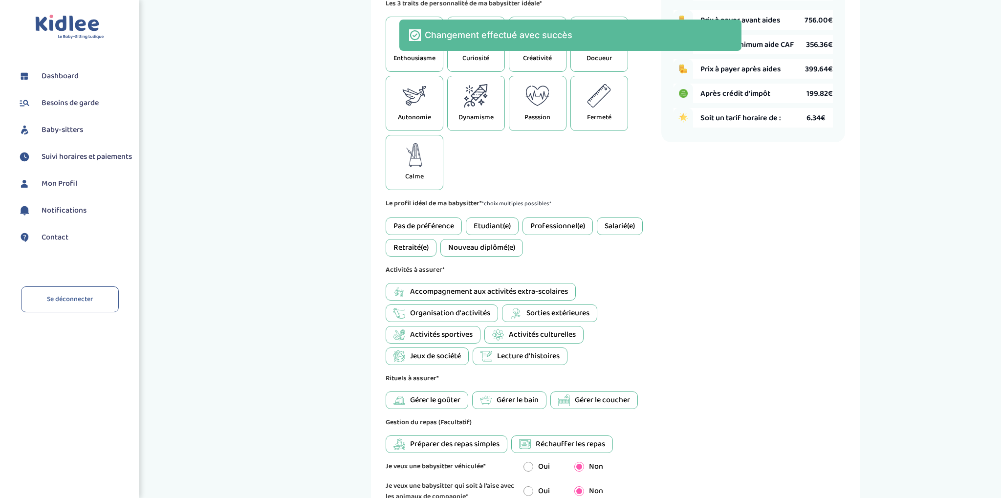
scroll to position [200, 0]
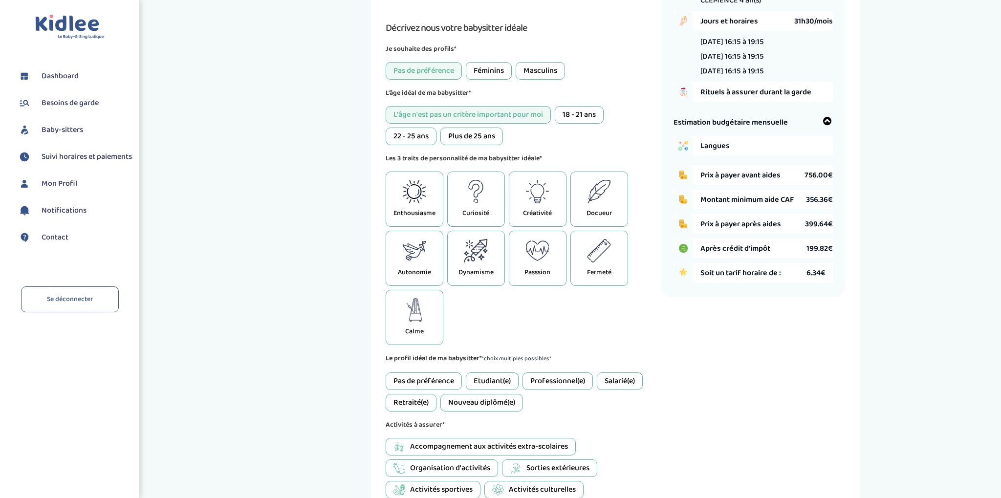
click at [428, 203] on div "Enthousiasme" at bounding box center [415, 199] width 58 height 55
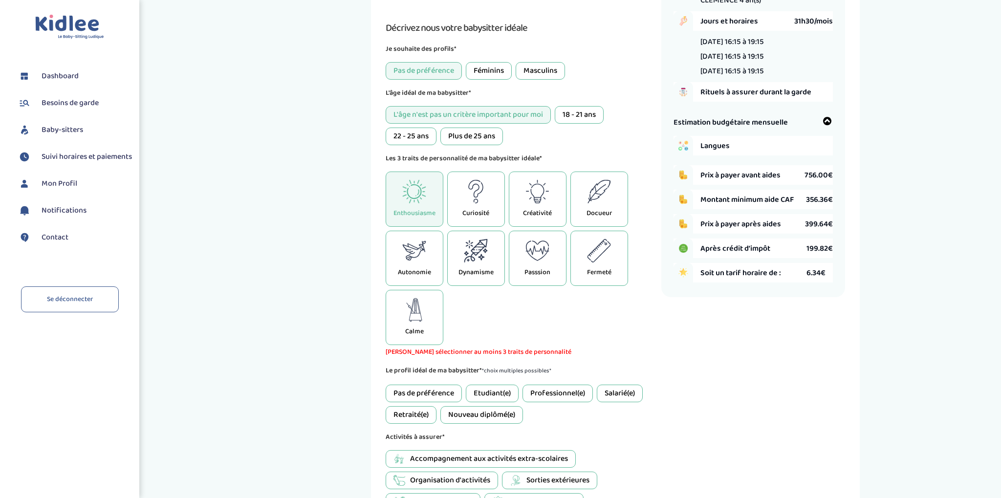
click at [426, 258] on icon at bounding box center [414, 250] width 24 height 23
click at [422, 323] on div "Calme" at bounding box center [415, 317] width 58 height 55
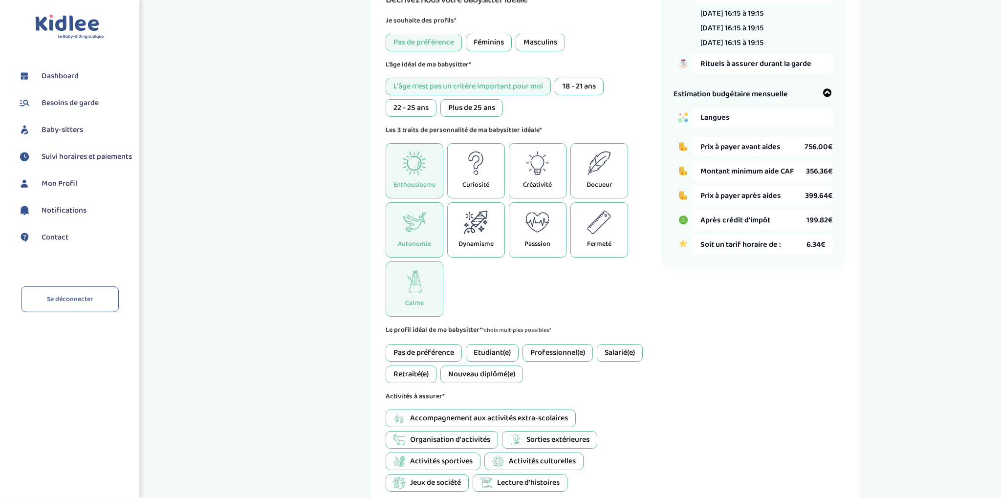
scroll to position [252, 0]
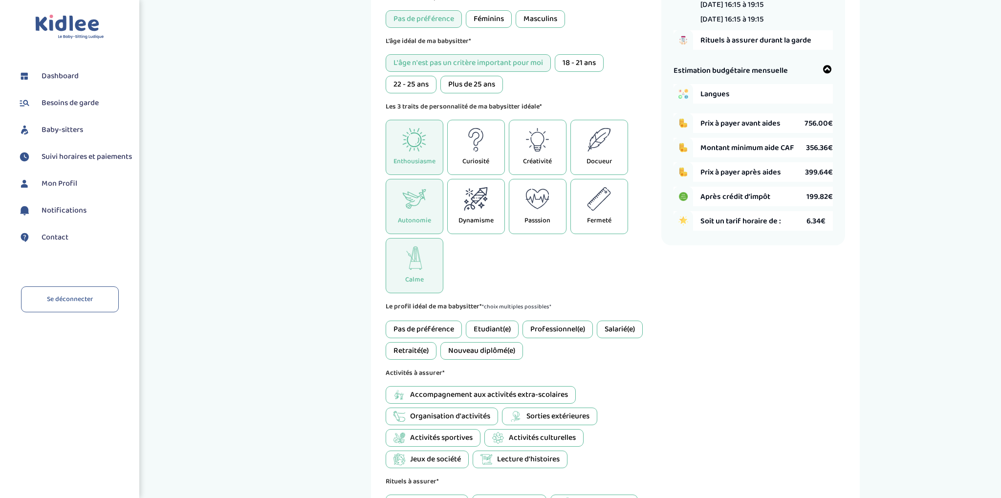
click at [496, 328] on div "Etudiant(e)" at bounding box center [492, 330] width 53 height 18
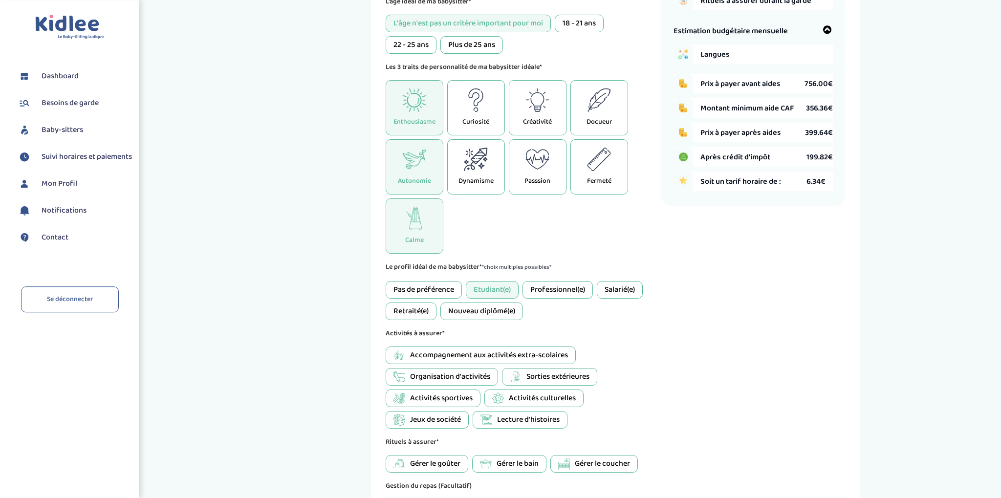
scroll to position [355, 0]
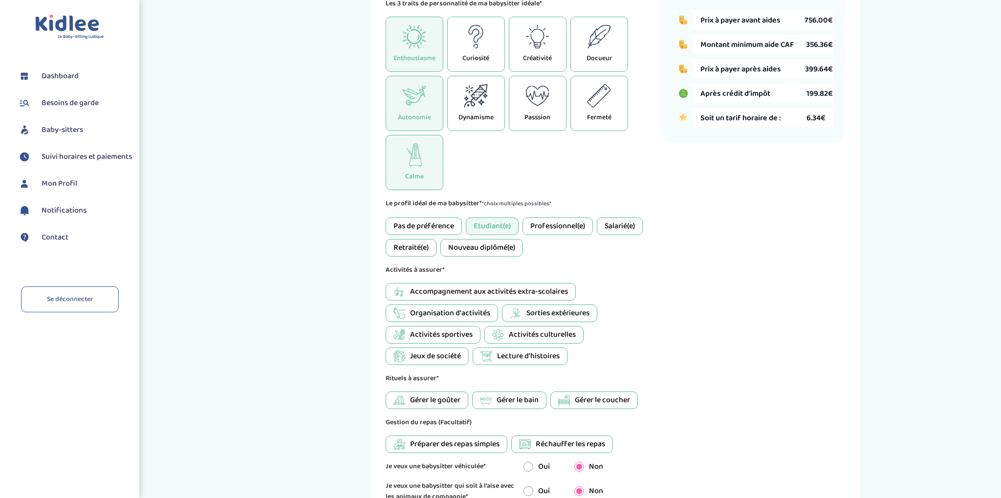
click at [469, 312] on span "Organisation d'activités" at bounding box center [450, 314] width 80 height 12
click at [414, 395] on span "Gérer le goûter" at bounding box center [435, 401] width 50 height 12
drag, startPoint x: 501, startPoint y: 400, endPoint x: 533, endPoint y: 406, distance: 33.3
click at [501, 400] on span "Gérer le bain" at bounding box center [518, 401] width 42 height 12
click at [586, 396] on span "Gérer le coucher" at bounding box center [602, 401] width 55 height 12
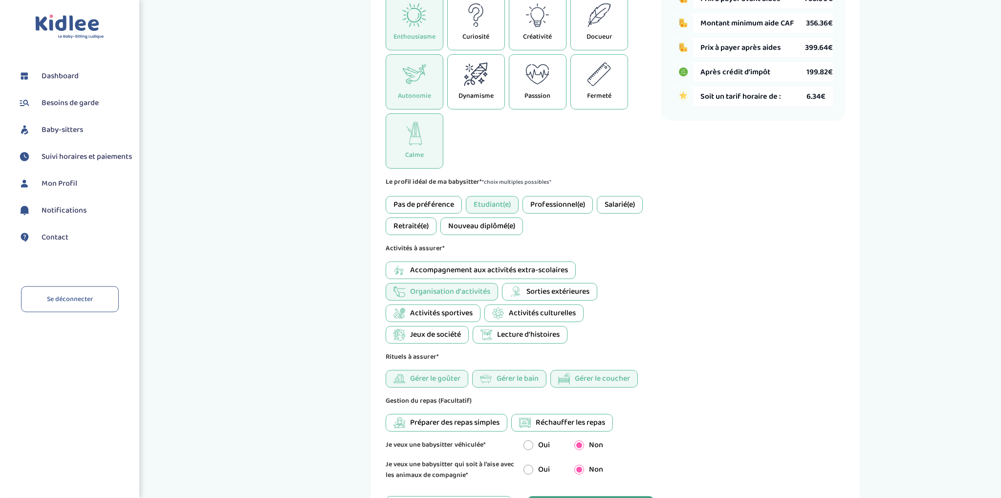
scroll to position [459, 0]
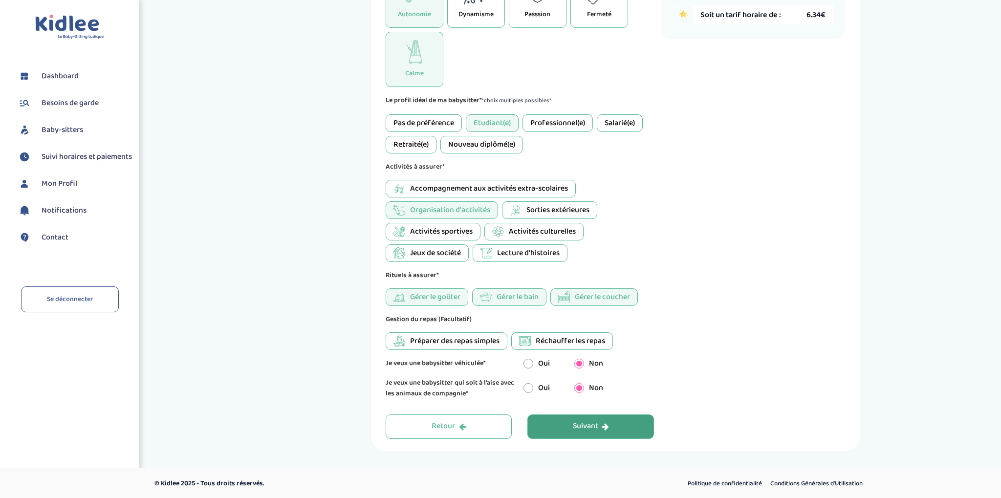
click at [412, 340] on span "Préparer des repas simples" at bounding box center [454, 341] width 89 height 12
click at [574, 335] on span "Réchauffer les repas" at bounding box center [570, 341] width 69 height 12
click at [594, 425] on div "Suivant" at bounding box center [591, 426] width 36 height 11
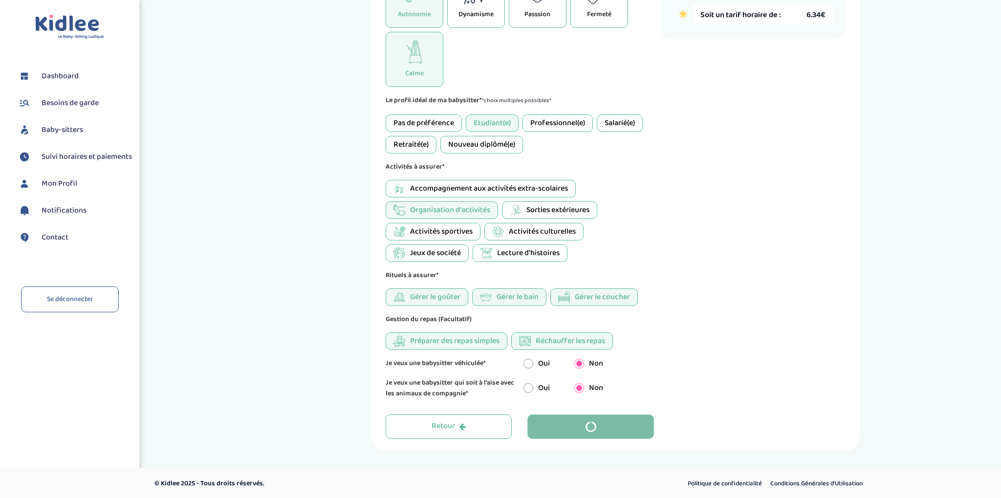
scroll to position [68, 0]
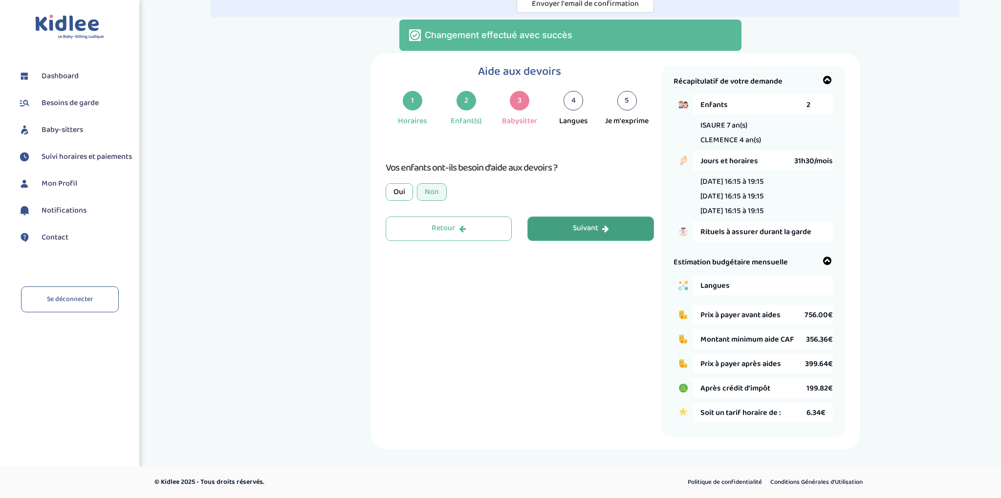
click at [400, 183] on div "Oui" at bounding box center [399, 192] width 27 height 18
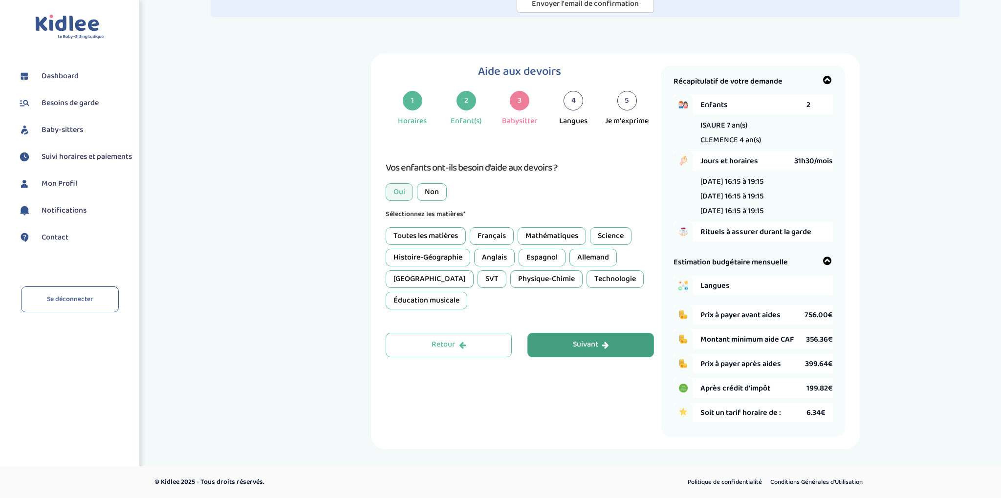
click at [441, 230] on div "Toutes les matières" at bounding box center [426, 236] width 80 height 18
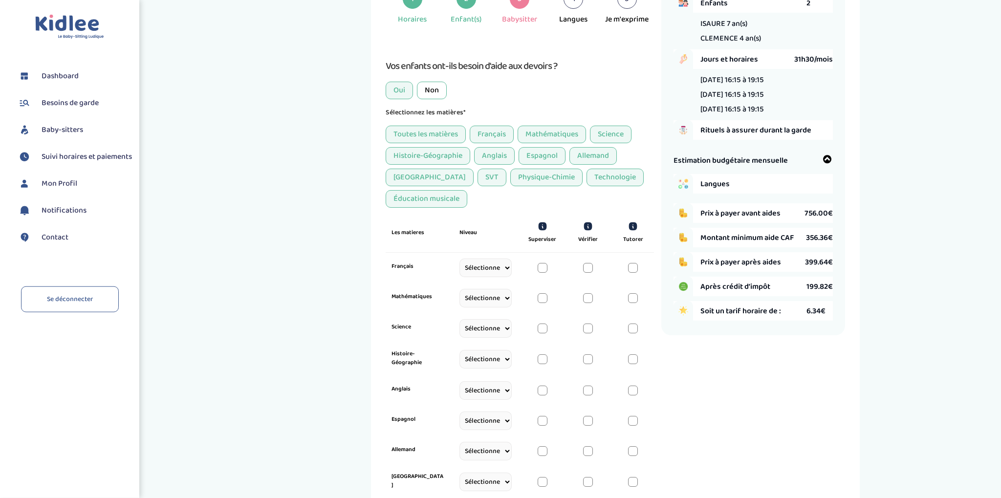
scroll to position [171, 0]
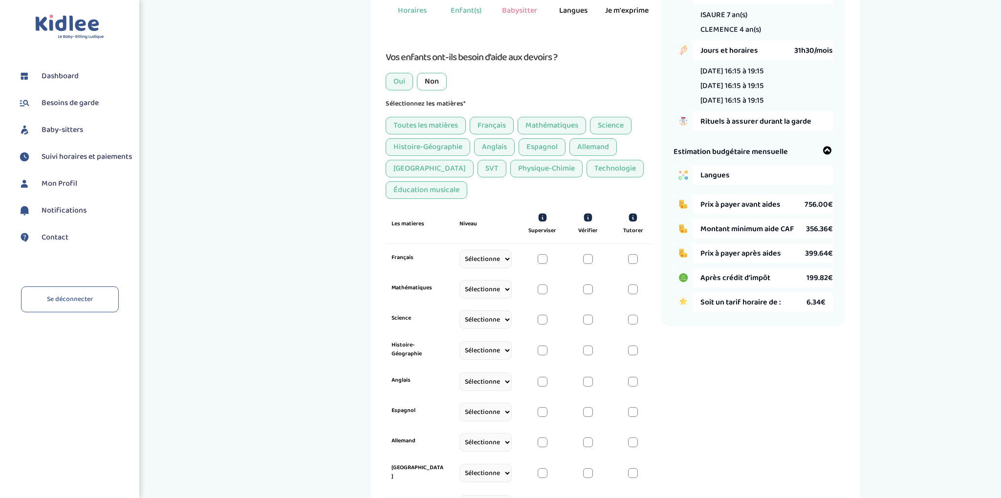
click at [460, 250] on select "Sélectionne CP CE1 CE2 CM1 CM2 6eme 5eme 4eme 3eme Seconde Prémière Terminale" at bounding box center [486, 259] width 52 height 19
select select "CE1"
click option "CE1" at bounding box center [0, 0] width 0 height 0
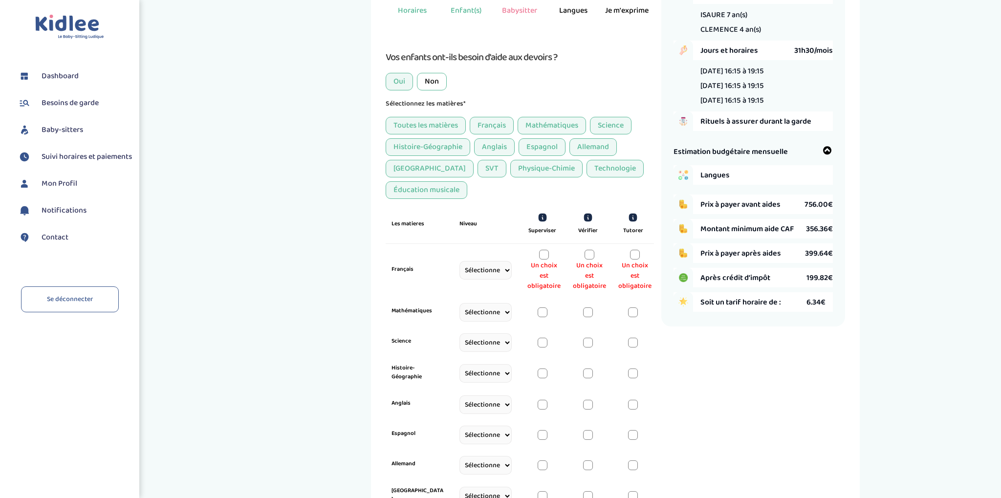
click at [539, 256] on div at bounding box center [544, 255] width 10 height 10
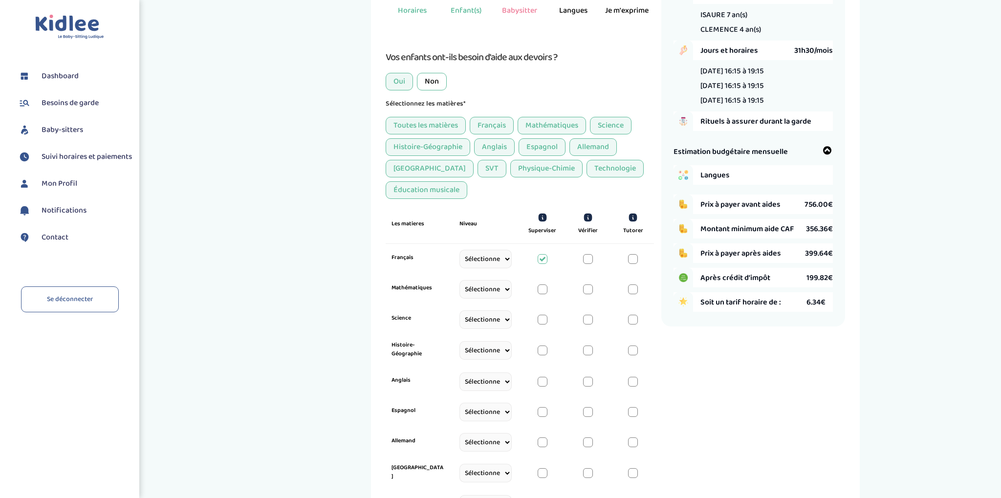
click at [460, 280] on select "Sélectionne CP CE1 CE2 CM1 CM2 6eme 5eme 4eme 3eme Seconde Prémière Terminale" at bounding box center [486, 289] width 52 height 19
select select "CE1"
click option "CE1" at bounding box center [0, 0] width 0 height 0
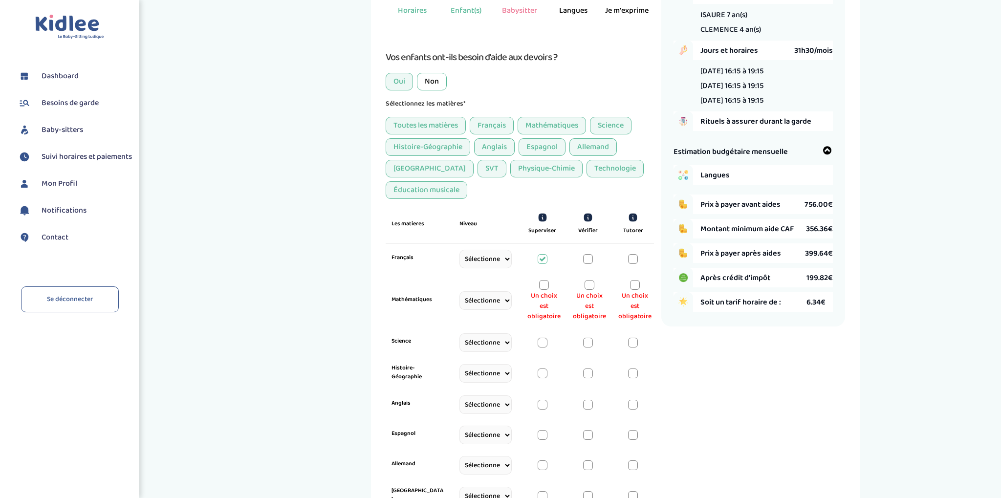
click at [544, 285] on div at bounding box center [544, 285] width 10 height 10
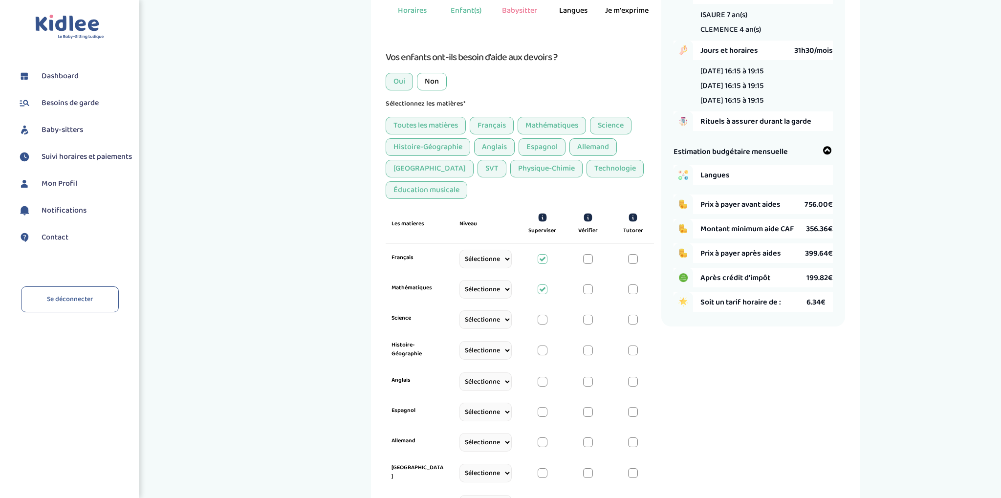
click at [539, 318] on div at bounding box center [543, 320] width 10 height 10
drag, startPoint x: 542, startPoint y: 314, endPoint x: 529, endPoint y: 323, distance: 15.5
click at [542, 315] on div at bounding box center [543, 320] width 10 height 10
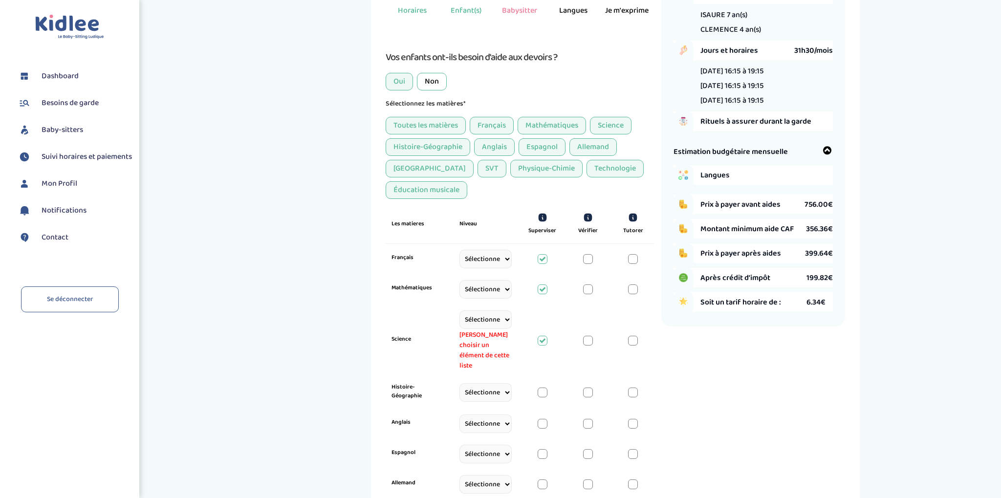
click at [460, 310] on select "Sélectionne CP CE1 CE2 CM1 CM2 6eme 5eme 4eme 3eme Seconde Prémière Terminale" at bounding box center [486, 319] width 52 height 19
select select "CE1"
click option "CE1" at bounding box center [0, 0] width 0 height 0
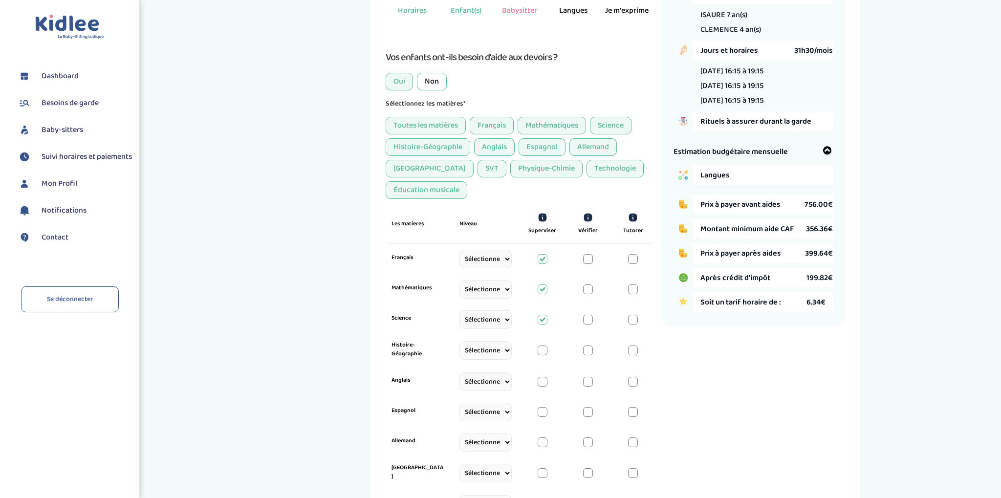
click at [460, 341] on select "Sélectionne CP CE1 CE2 CM1 CM2 6eme 5eme 4eme 3eme Seconde Prémière Terminale" at bounding box center [486, 350] width 52 height 19
select select "CE1"
click option "CE1" at bounding box center [0, 0] width 0 height 0
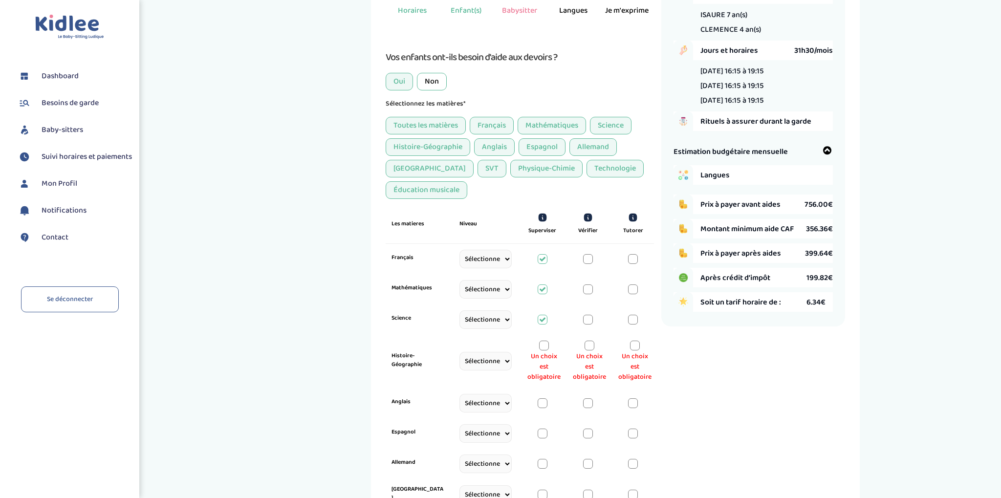
click at [540, 341] on div at bounding box center [544, 346] width 10 height 10
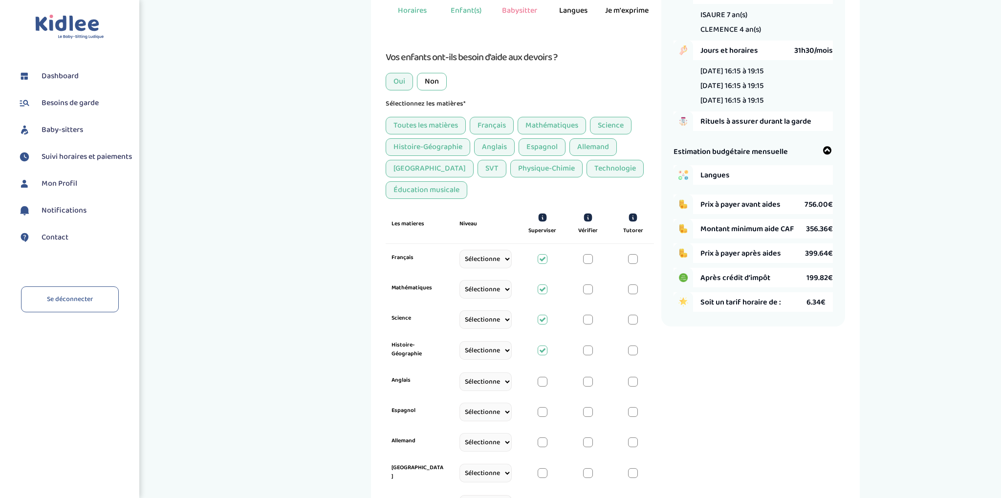
click at [547, 379] on div at bounding box center [543, 382] width 10 height 10
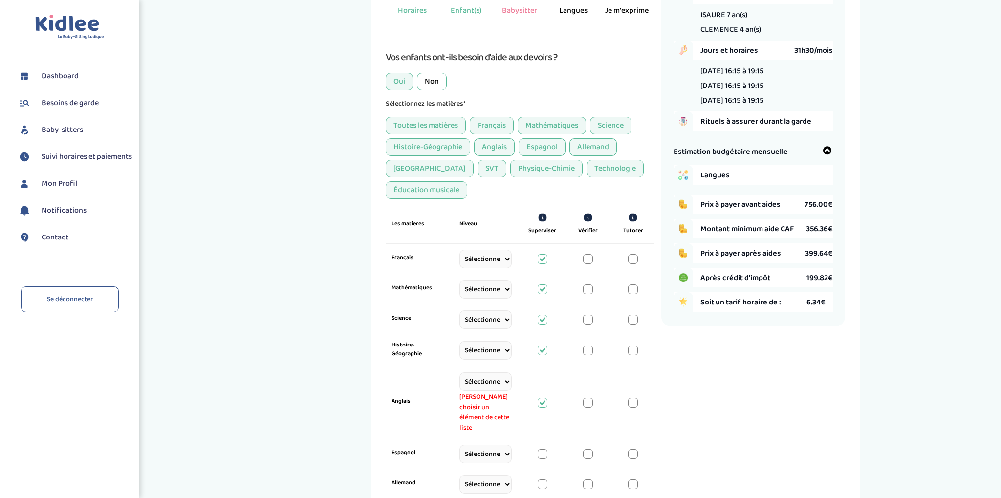
click at [460, 373] on select "Sélectionne CP CE1 CE2 CM1 CM2 6eme 5eme 4eme 3eme Seconde Prémière Terminale" at bounding box center [486, 382] width 52 height 19
select select "CE1"
click option "CE1" at bounding box center [0, 0] width 0 height 0
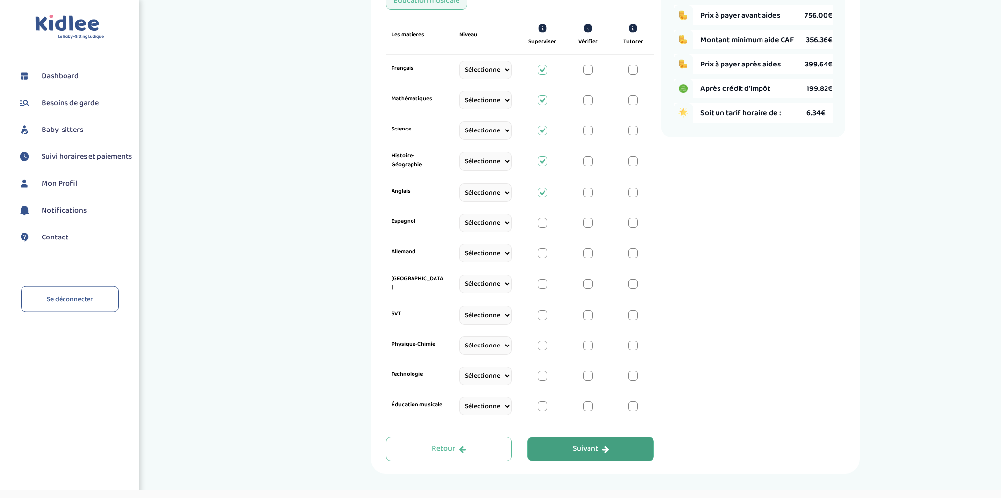
scroll to position [371, 0]
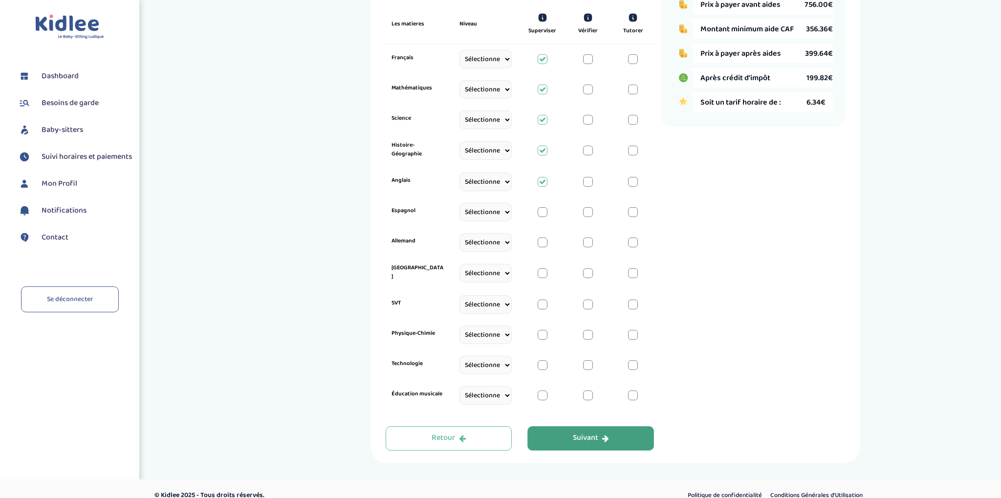
click at [460, 203] on select "Sélectionne CP CE1 CE2 CM1 CM2 6eme 5eme 4eme 3eme Seconde Prémière Terminale" at bounding box center [486, 212] width 52 height 19
drag, startPoint x: 487, startPoint y: 201, endPoint x: 623, endPoint y: 273, distance: 153.7
click at [673, 243] on div "Récapitulatif de votre demande Enfants 2 ISAURE 7 an(s) CLEMENCE 4 an(s) Jours …" at bounding box center [753, 102] width 184 height 695
click at [460, 295] on select "Sélectionne CP CE1 CE2 CM1 CM2 6eme 5eme 4eme 3eme Seconde Prémière Terminale" at bounding box center [486, 304] width 52 height 19
select select "CE1"
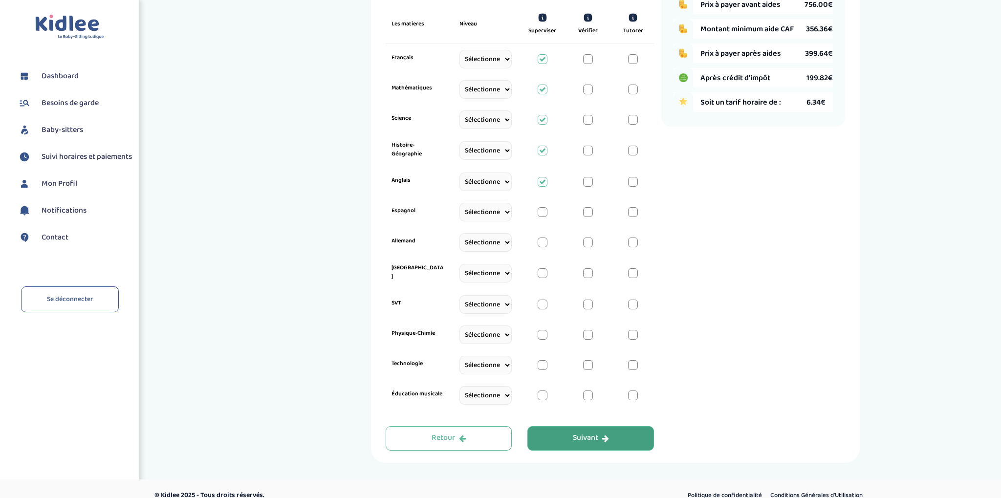
click option "CE1" at bounding box center [0, 0] width 0 height 0
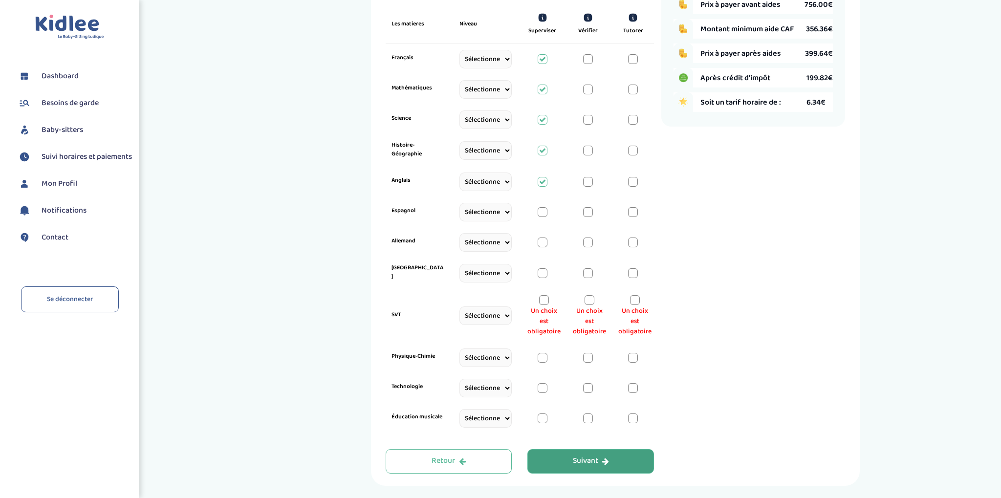
click at [539, 295] on div at bounding box center [544, 300] width 10 height 10
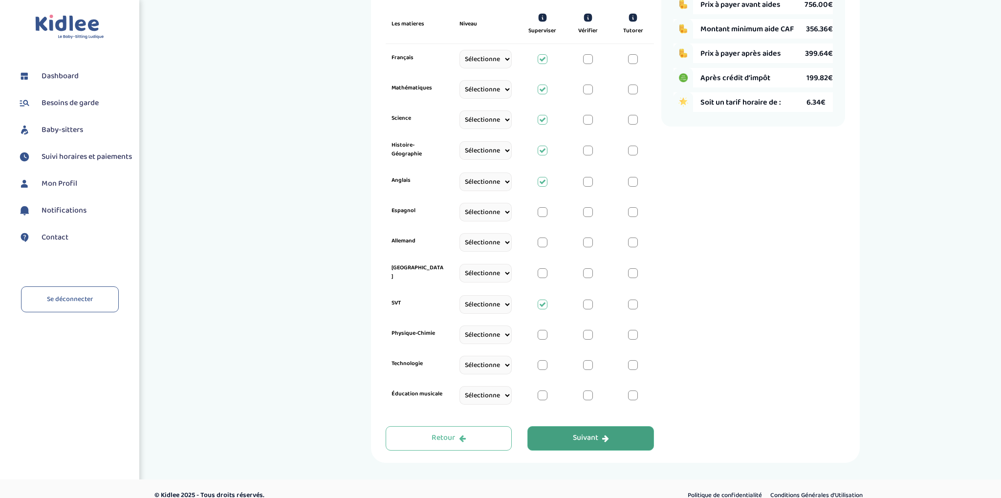
click at [460, 326] on select "Sélectionne CP CE1 CE2 CM1 CM2 6eme 5eme 4eme 3eme Seconde Prémière Terminale" at bounding box center [486, 335] width 52 height 19
select select "CE1"
click option "CE1" at bounding box center [0, 0] width 0 height 0
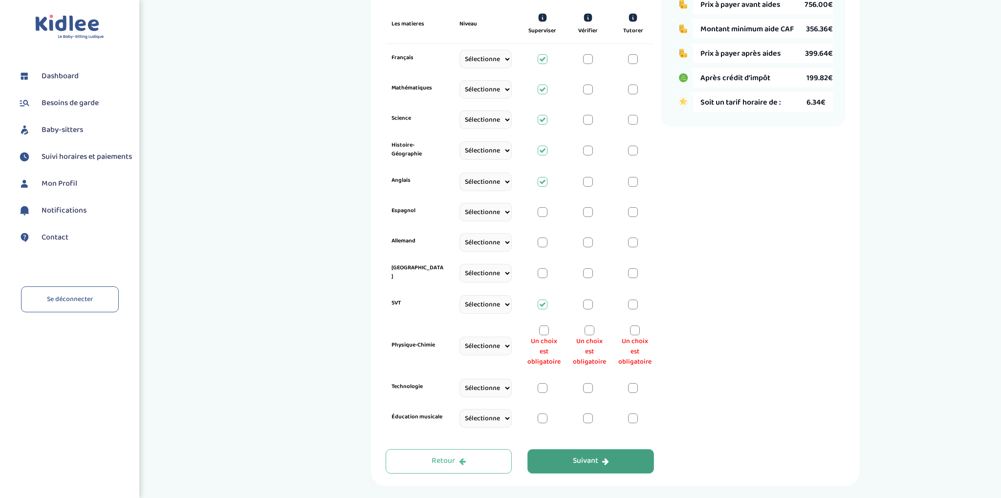
drag, startPoint x: 549, startPoint y: 311, endPoint x: 545, endPoint y: 322, distance: 11.0
click at [546, 320] on div "Physique-Chimie Sélectionne CP CE1 CE2 CM1 CM2 6eme 5eme 4eme 3eme Seconde Prém…" at bounding box center [520, 346] width 268 height 53
click at [545, 326] on div at bounding box center [544, 331] width 10 height 10
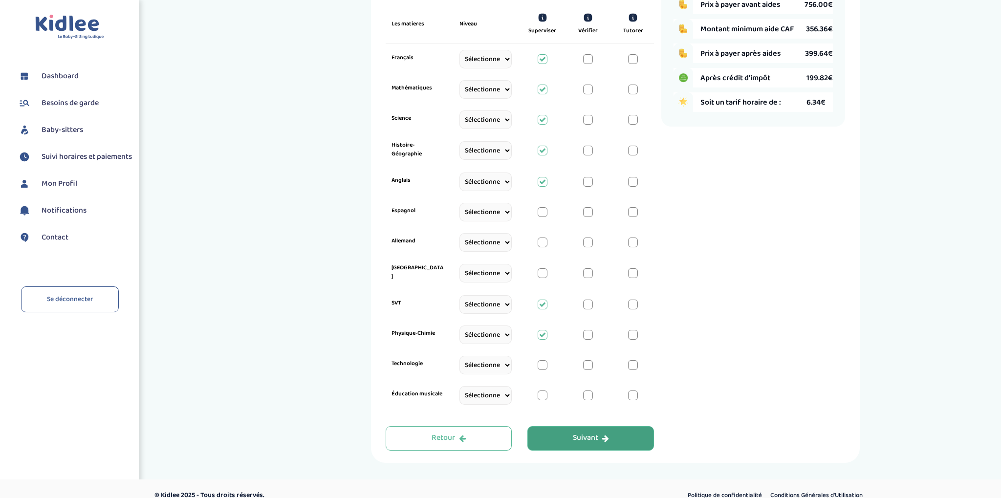
click at [460, 386] on select "Sélectionne CP CE1 CE2 CM1 CM2 6eme 5eme 4eme 3eme Seconde Prémière Terminale" at bounding box center [486, 395] width 52 height 19
select select "CE1"
click option "CE1" at bounding box center [0, 0] width 0 height 0
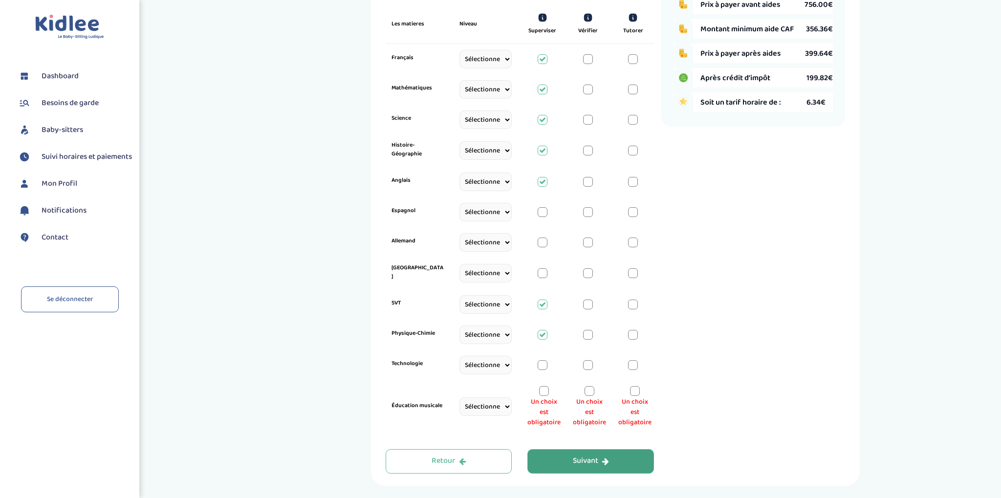
drag, startPoint x: 543, startPoint y: 378, endPoint x: 552, endPoint y: 422, distance: 45.0
click at [543, 386] on div at bounding box center [544, 391] width 10 height 10
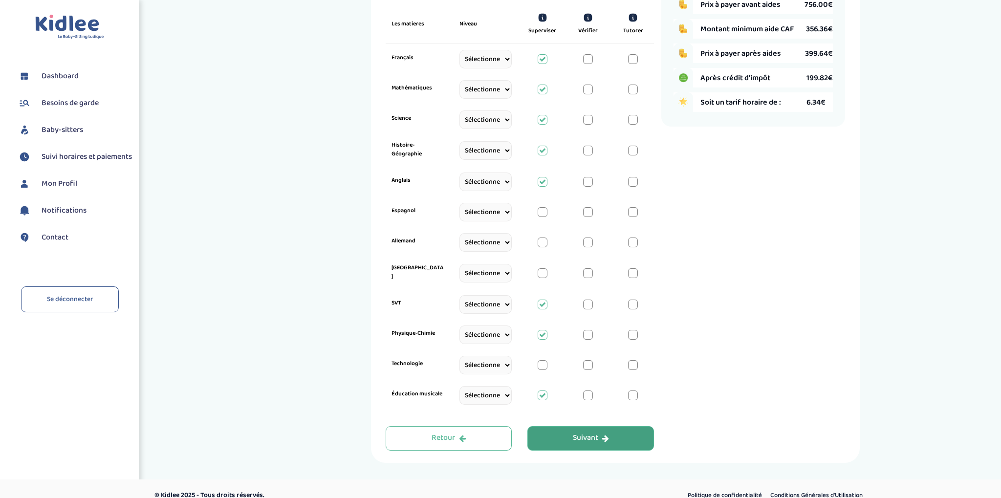
click at [563, 426] on button "Suivant" at bounding box center [591, 438] width 127 height 24
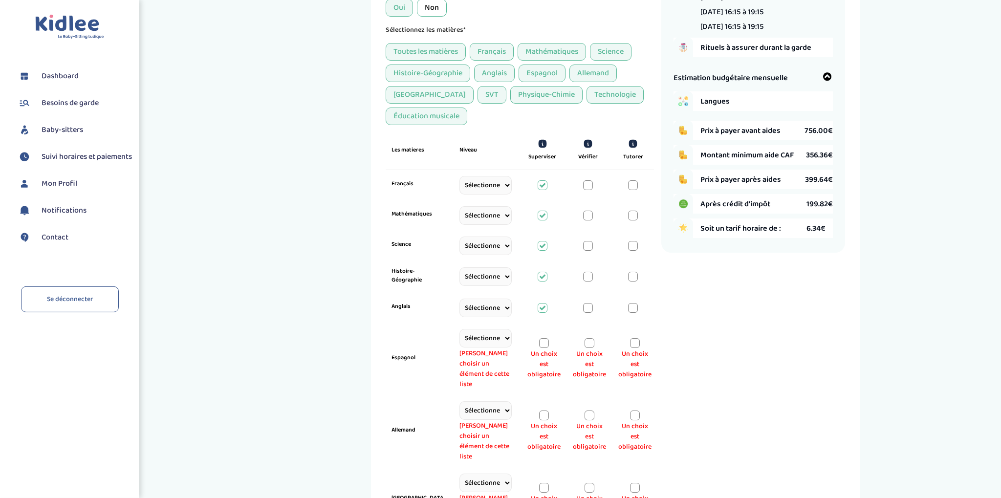
scroll to position [281, 0]
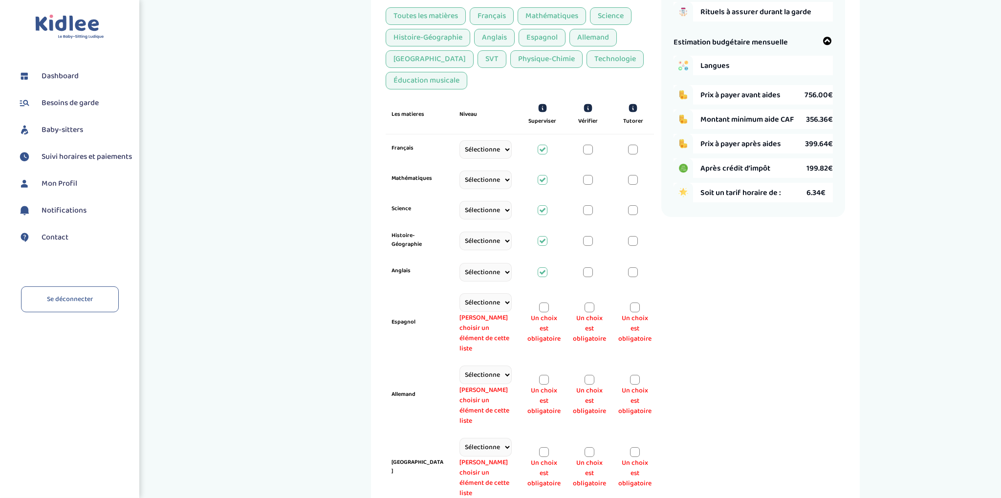
click at [460, 293] on select "Sélectionne CP CE1 CE2 CM1 CM2 6eme 5eme 4eme 3eme Seconde Prémière Terminale" at bounding box center [486, 302] width 52 height 19
select select "CE1"
click option "CE1" at bounding box center [0, 0] width 0 height 0
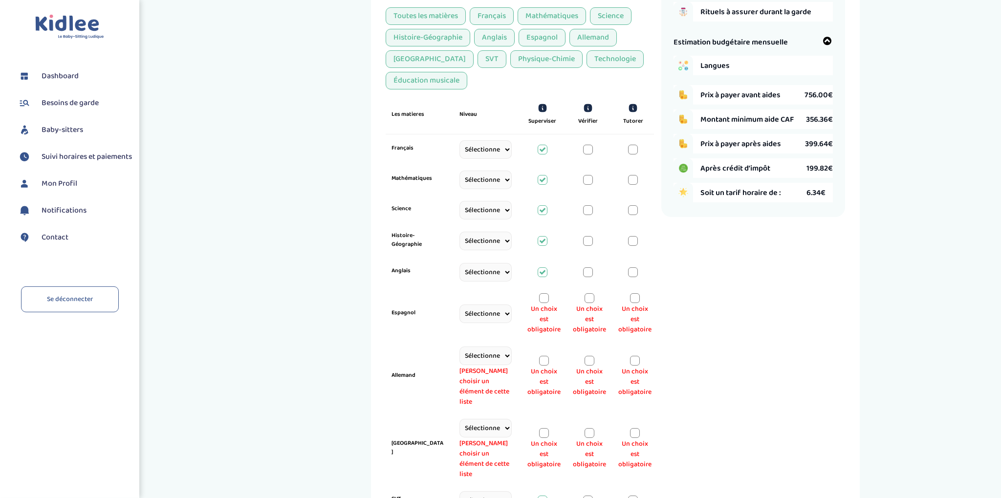
click at [549, 295] on div "Un choix est obligatoire" at bounding box center [544, 314] width 33 height 42
click at [544, 293] on div at bounding box center [544, 298] width 10 height 10
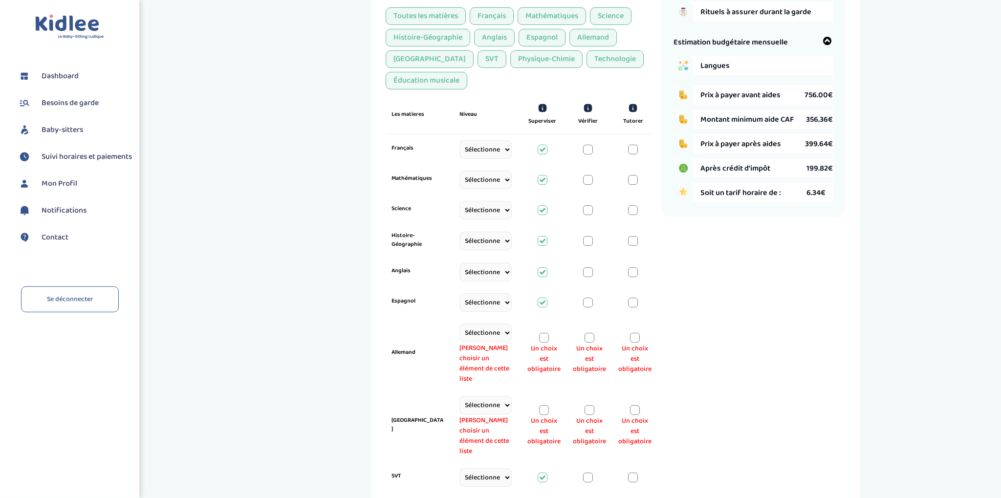
click at [460, 324] on select "Sélectionne CP CE1 CE2 CM1 CM2 6eme 5eme 4eme 3eme Seconde Prémière Terminale" at bounding box center [486, 333] width 52 height 19
select select "CE1"
click option "CE1" at bounding box center [0, 0] width 0 height 0
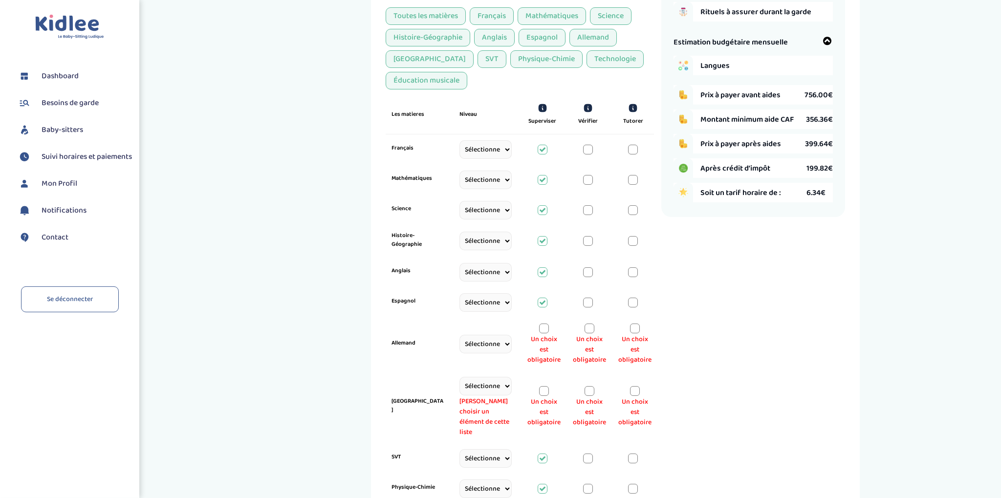
click at [547, 325] on div at bounding box center [544, 329] width 10 height 10
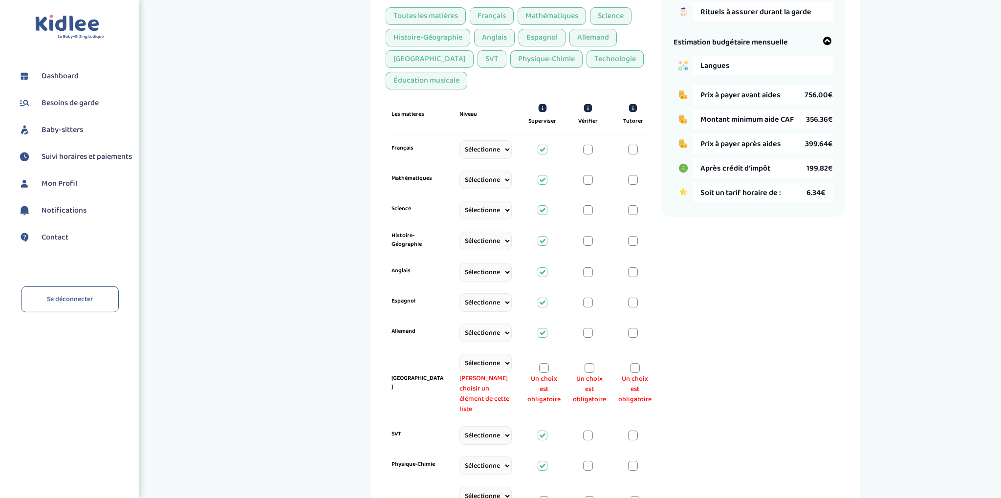
click at [460, 354] on select "Sélectionne CP CE1 CE2 CM1 CM2 6eme 5eme 4eme 3eme Seconde Prémière Terminale" at bounding box center [486, 363] width 52 height 19
select select "CE1"
click option "CE1" at bounding box center [0, 0] width 0 height 0
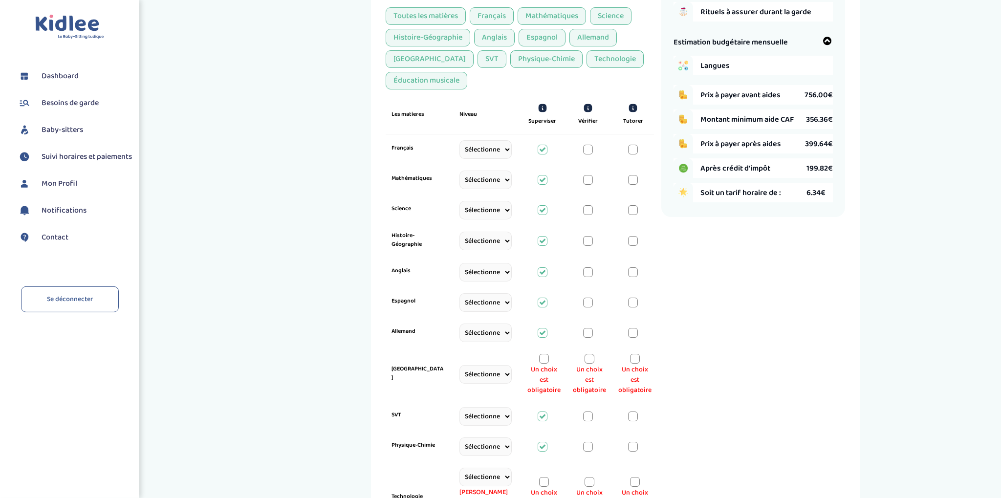
click at [543, 354] on div at bounding box center [544, 359] width 10 height 10
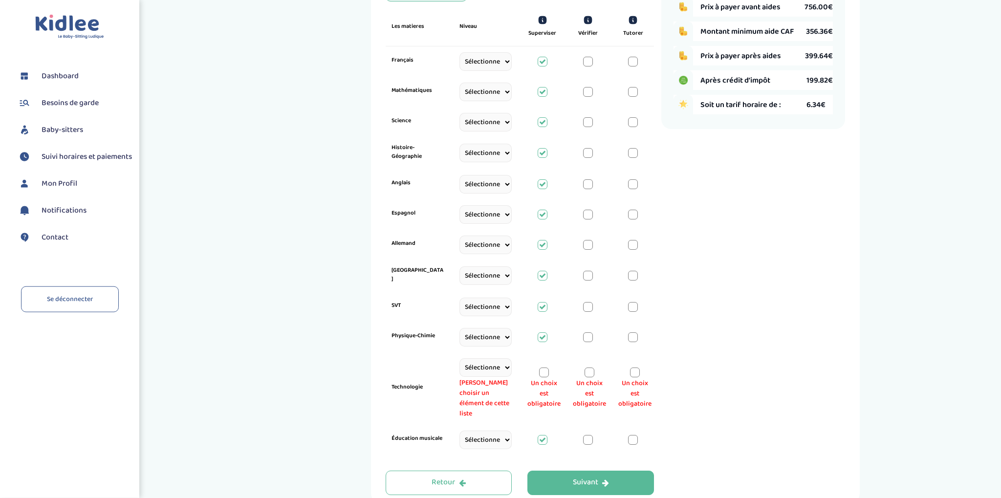
scroll to position [403, 0]
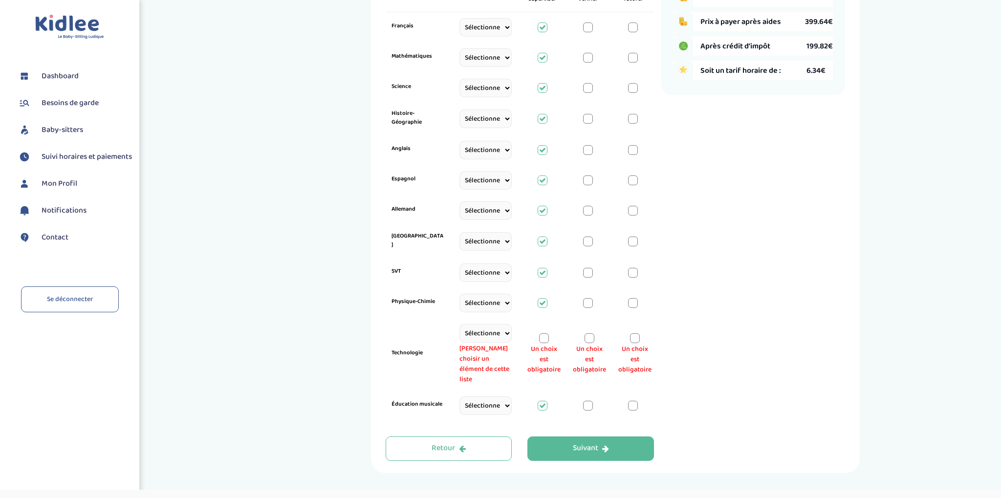
click at [543, 333] on div at bounding box center [544, 338] width 10 height 10
click at [460, 324] on select "Sélectionne CP CE1 CE2 CM1 CM2 6eme 5eme 4eme 3eme Seconde Prémière Terminale" at bounding box center [486, 333] width 52 height 19
select select "CE1"
click option "CE1" at bounding box center [0, 0] width 0 height 0
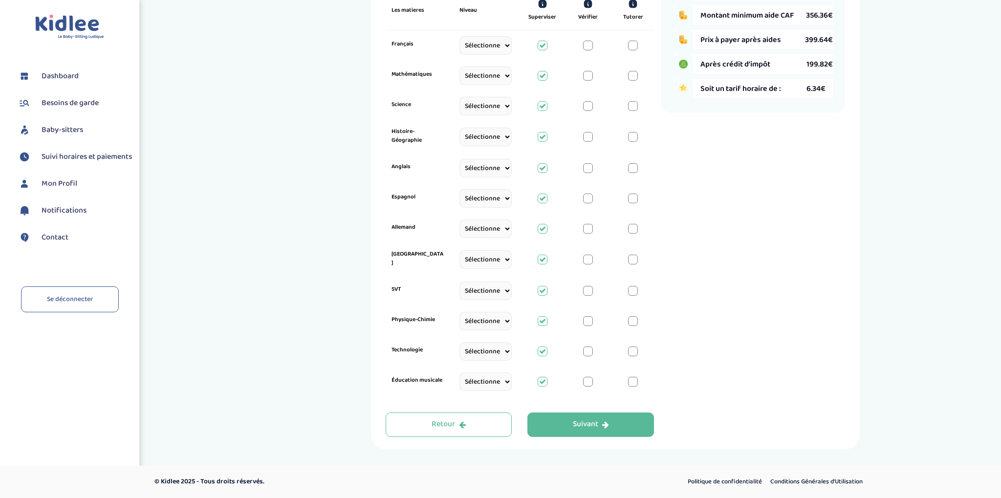
scroll to position [371, 0]
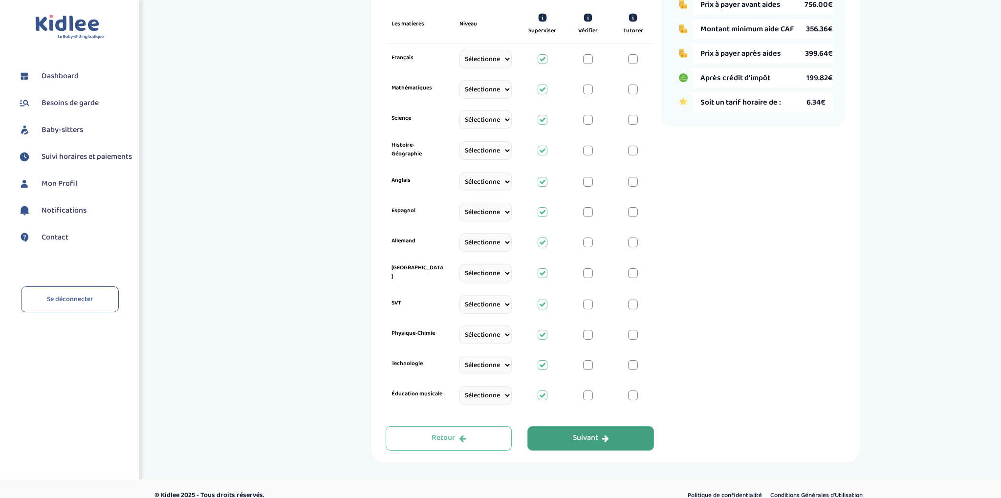
click at [580, 433] on div "Suivant" at bounding box center [591, 438] width 36 height 11
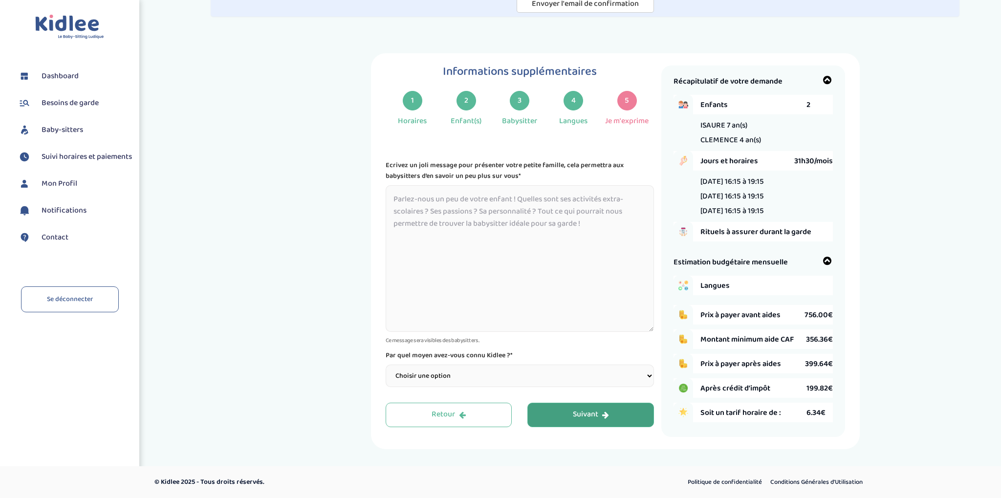
click at [386, 365] on select "Choisir une option Bouche à Oreille Google Plateforme Gens de confiance Faceboo…" at bounding box center [520, 376] width 268 height 22
select select "2"
click option "Google" at bounding box center [0, 0] width 0 height 0
click at [592, 409] on div "Suivant" at bounding box center [591, 414] width 36 height 11
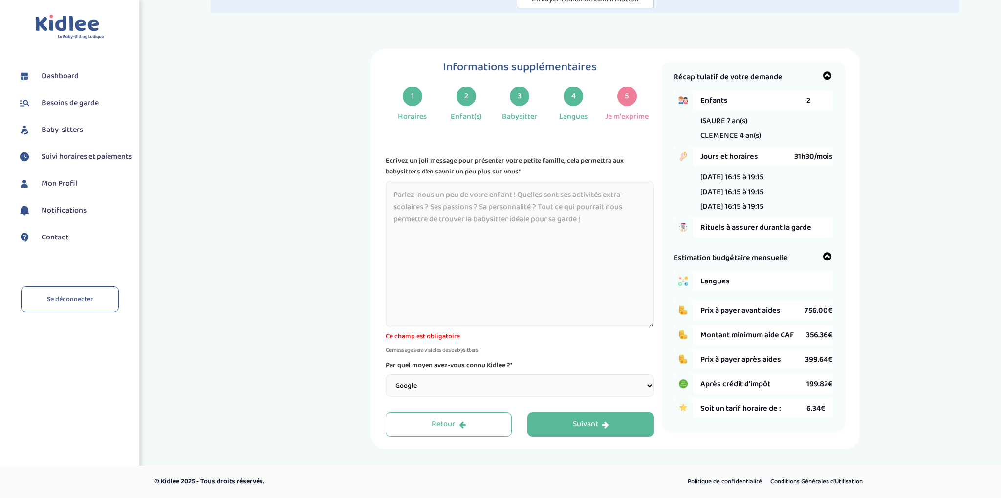
click at [424, 198] on textarea at bounding box center [520, 254] width 268 height 147
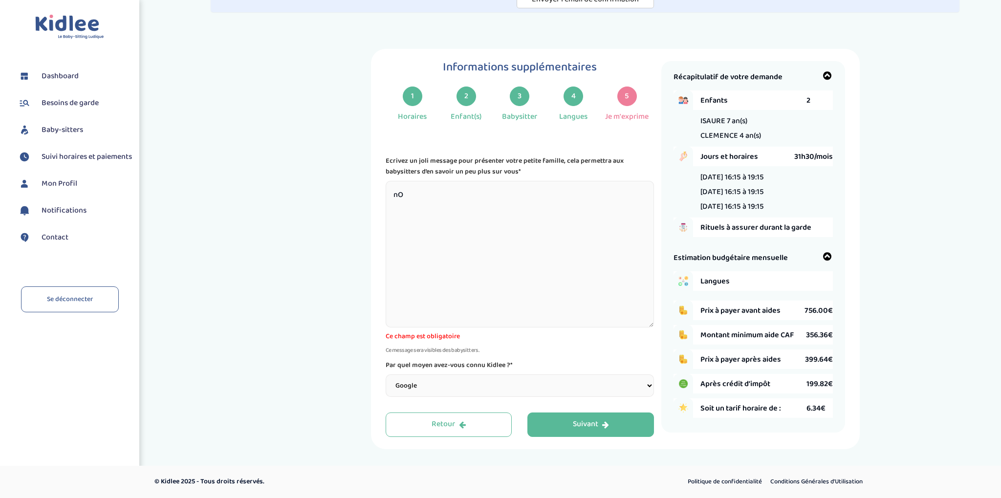
type textarea "n"
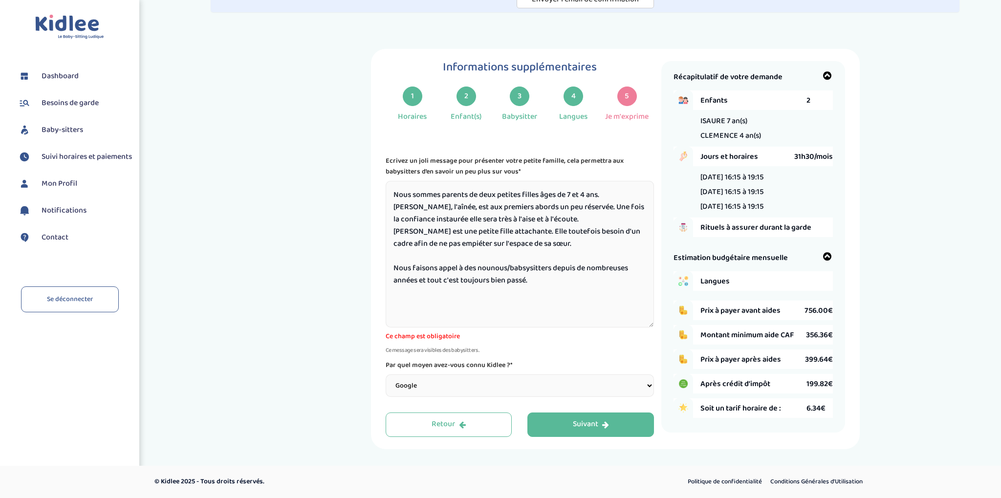
click at [564, 242] on textarea "Nous sommes parents de deux petites filles âges de 7 et 4 ans. Isaure, l'aînée,…" at bounding box center [520, 254] width 268 height 147
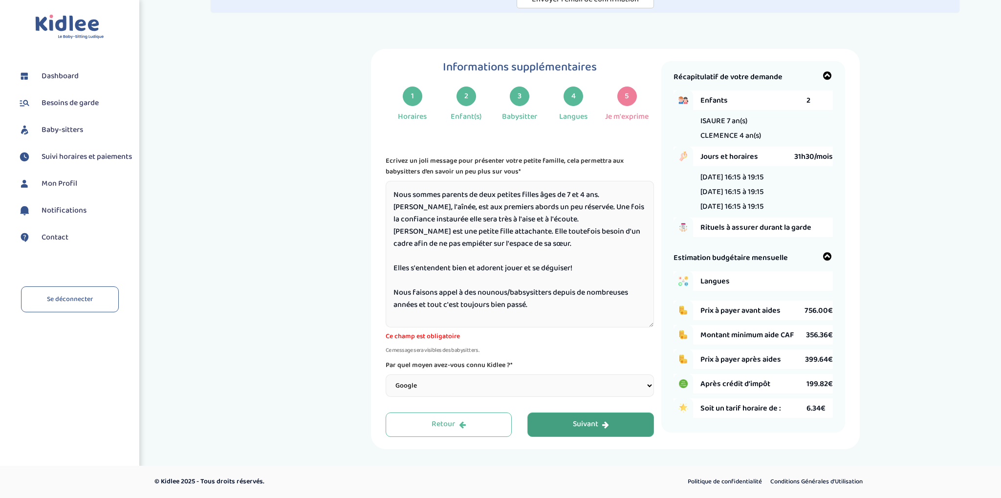
type textarea "Nous sommes parents de deux petites filles âges de 7 et 4 ans. Isaure, l'aînée,…"
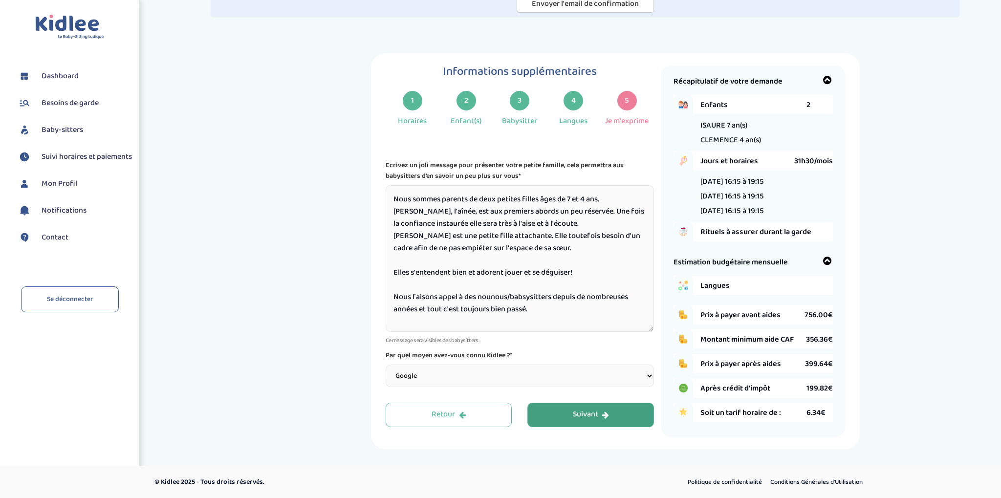
click at [611, 418] on button "Suivant" at bounding box center [591, 415] width 127 height 24
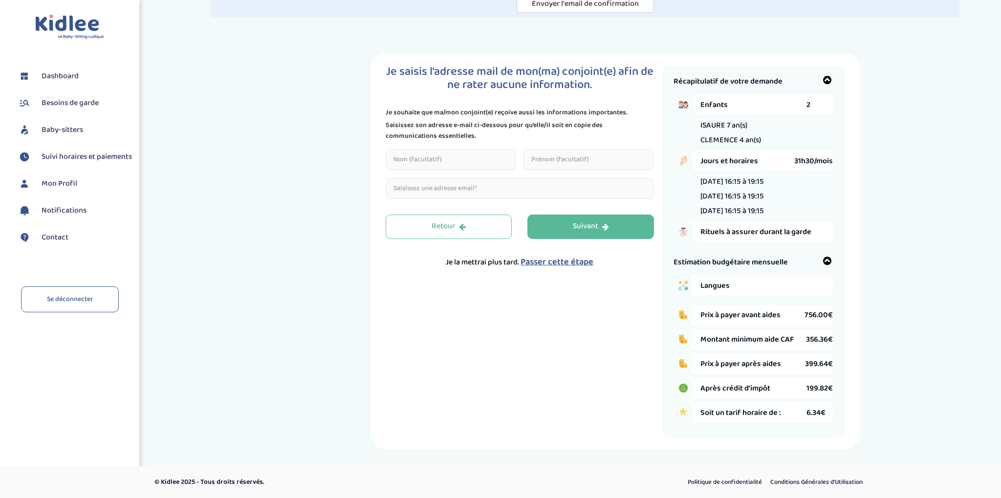
click at [439, 149] on input "text" at bounding box center [451, 159] width 131 height 21
type input "BREGEON"
click at [576, 155] on input "text" at bounding box center [589, 159] width 131 height 21
type input "Francois Régis"
click at [479, 185] on input "email" at bounding box center [520, 188] width 268 height 21
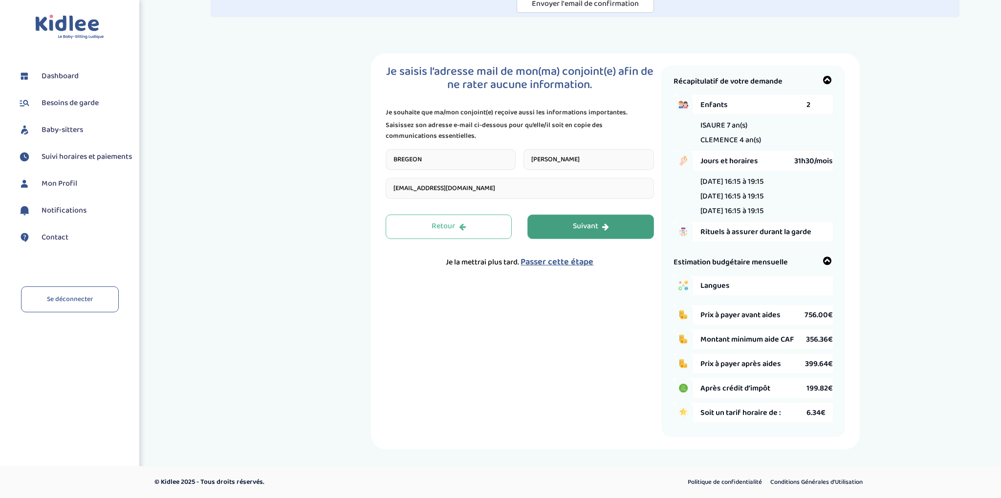
type input "fr.bregon@gmail.com"
click at [612, 220] on button "Suivant" at bounding box center [591, 227] width 127 height 24
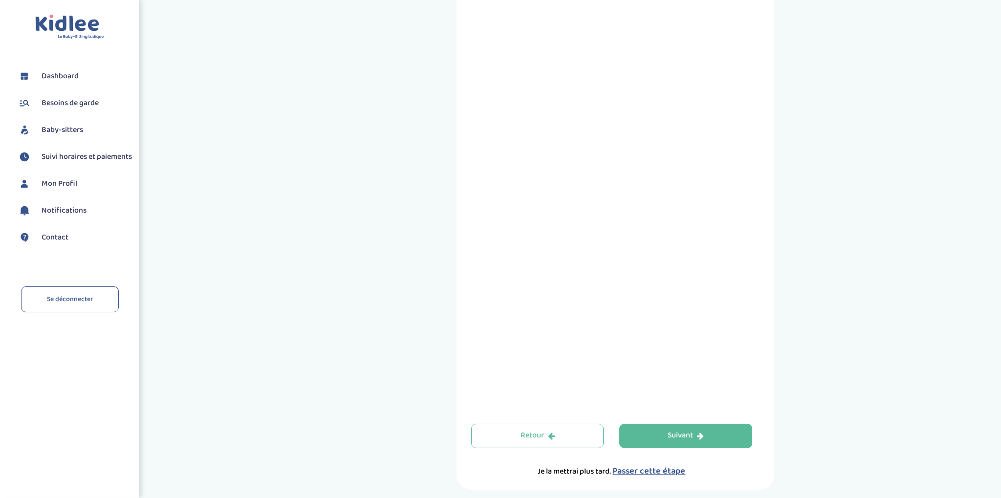
scroll to position [317, 0]
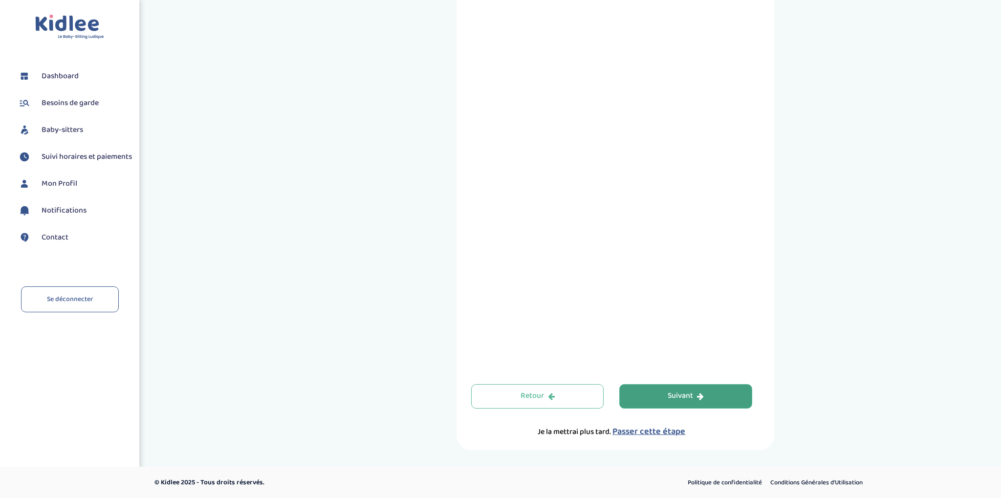
click at [678, 396] on div "Suivant" at bounding box center [686, 396] width 36 height 11
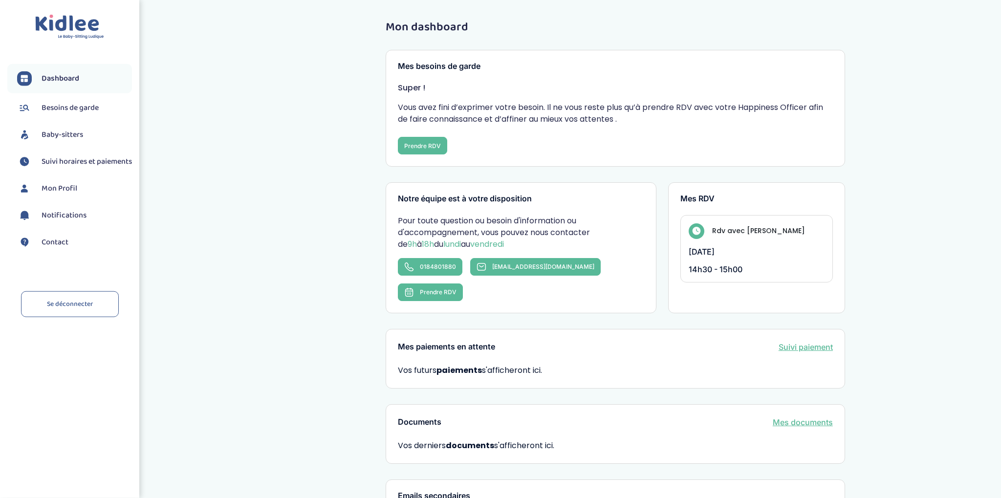
scroll to position [206, 0]
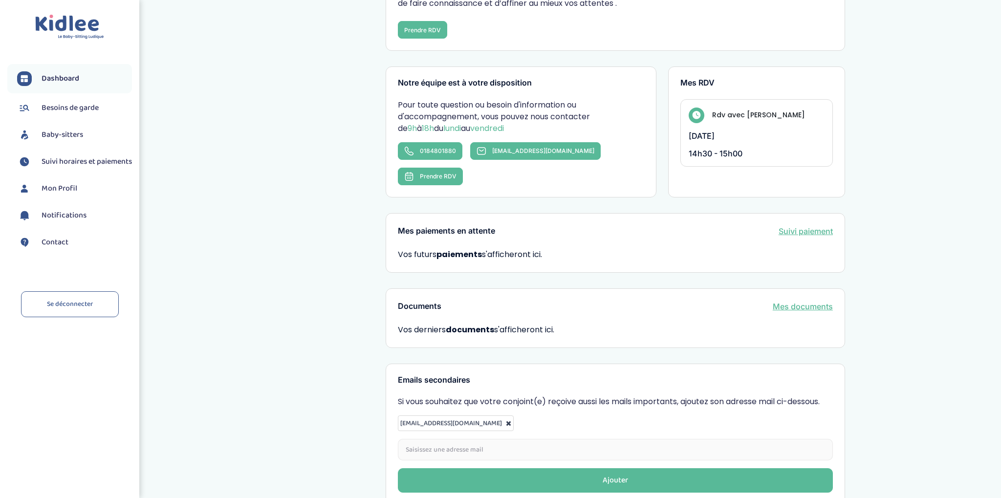
click at [803, 225] on link "Suivi paiement" at bounding box center [806, 231] width 54 height 12
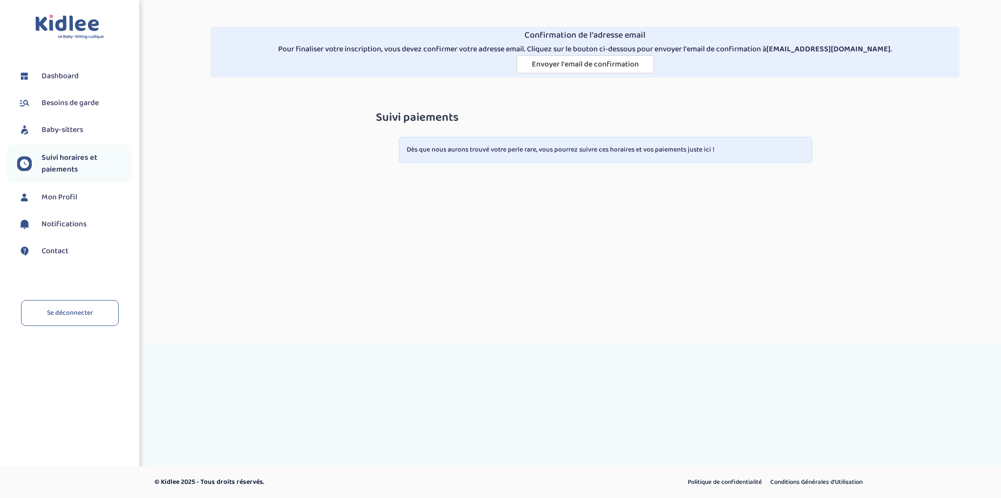
click at [62, 195] on span "Mon Profil" at bounding box center [60, 198] width 36 height 12
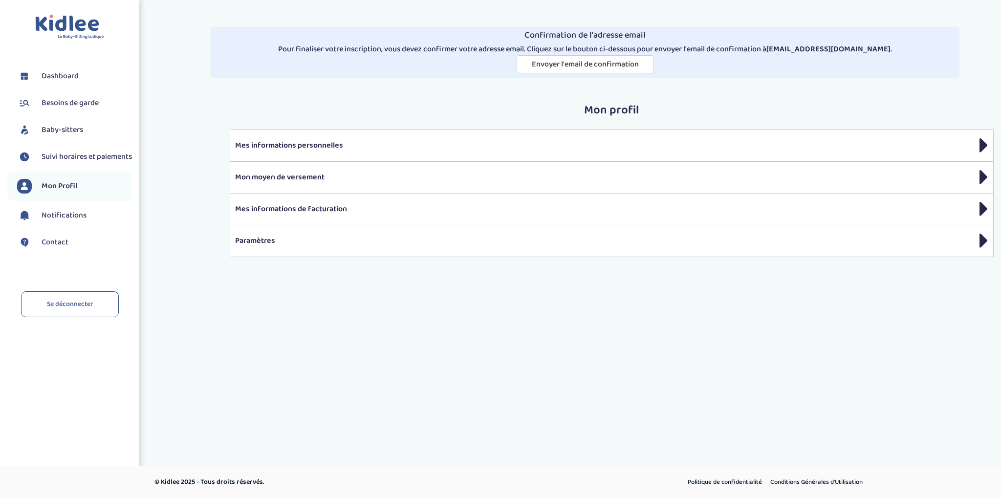
click at [62, 105] on span "Besoins de garde" at bounding box center [70, 103] width 57 height 12
